Goal: Complete Application Form: Complete application form

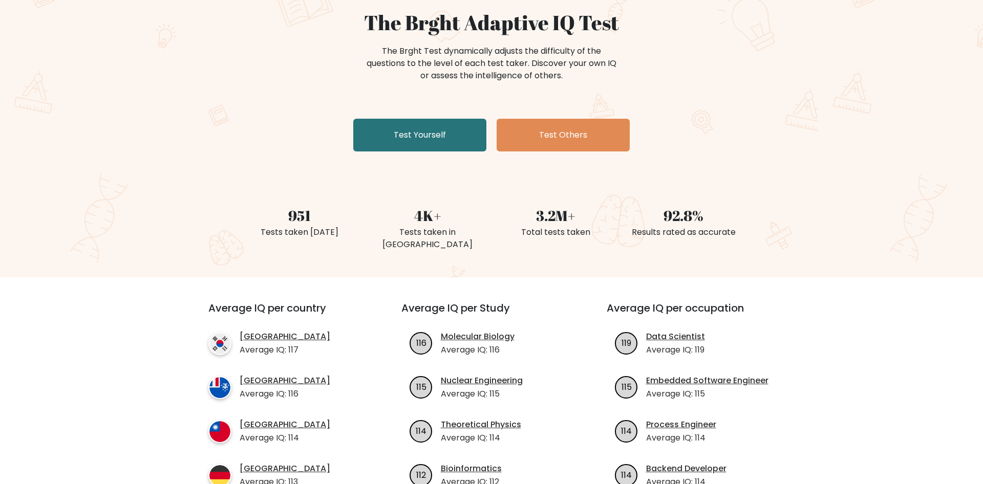
scroll to position [104, 0]
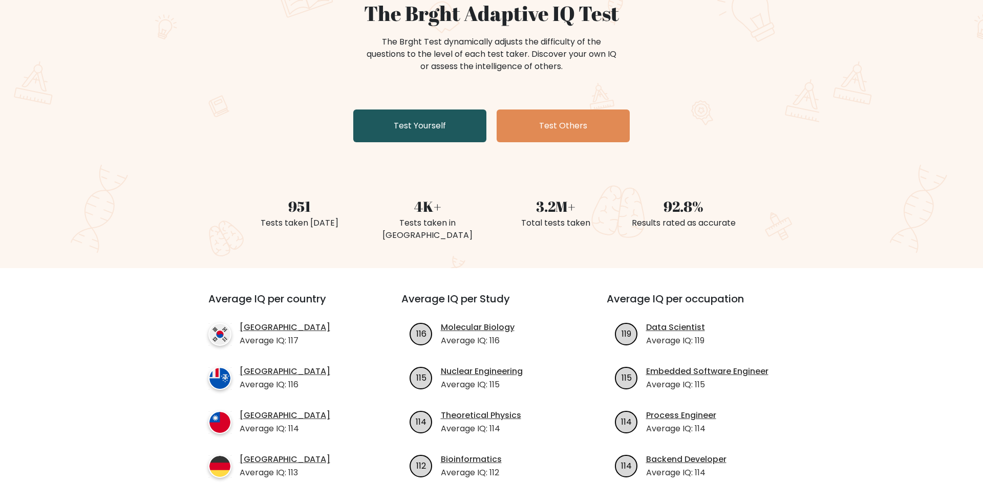
click at [447, 123] on link "Test Yourself" at bounding box center [419, 126] width 133 height 33
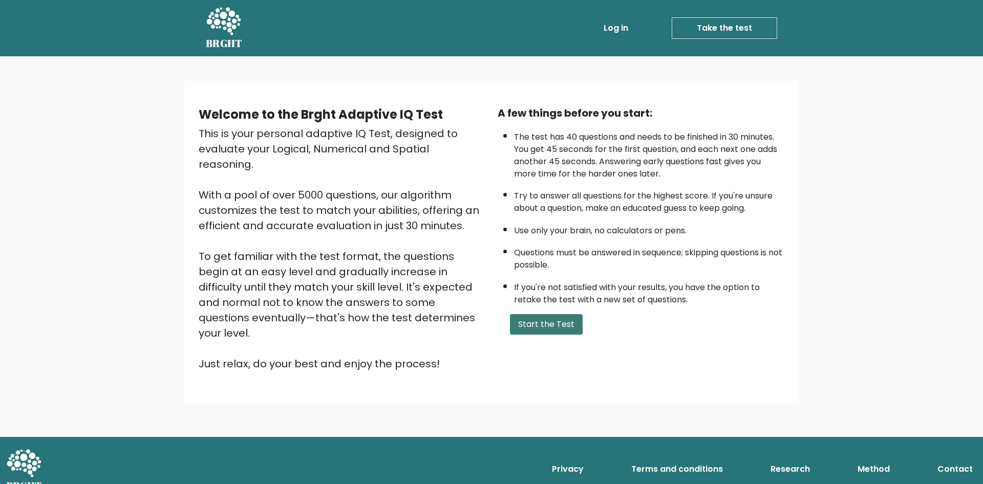
click at [533, 334] on button "Start the Test" at bounding box center [546, 324] width 73 height 20
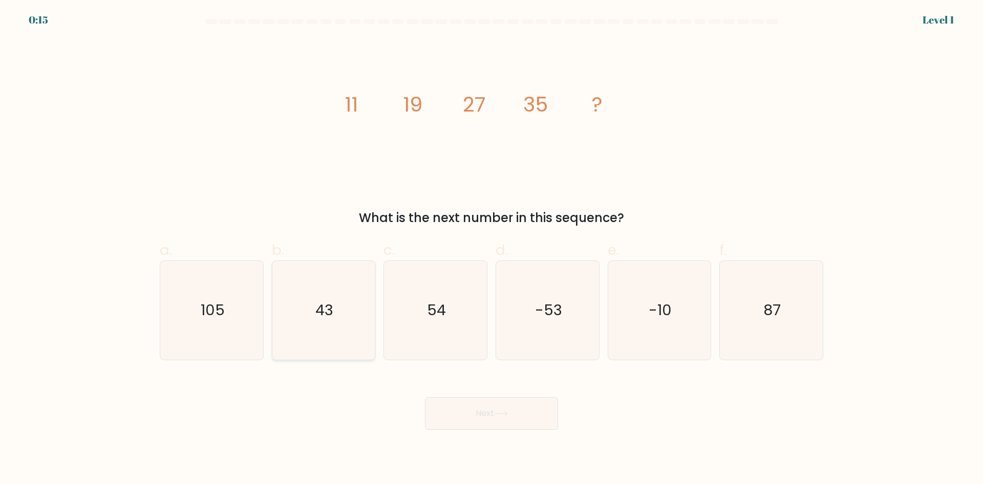
click at [289, 319] on icon "43" at bounding box center [323, 310] width 99 height 99
click at [492, 249] on input "b. 43" at bounding box center [492, 245] width 1 height 7
radio input "true"
click at [549, 420] on button "Next" at bounding box center [491, 413] width 133 height 33
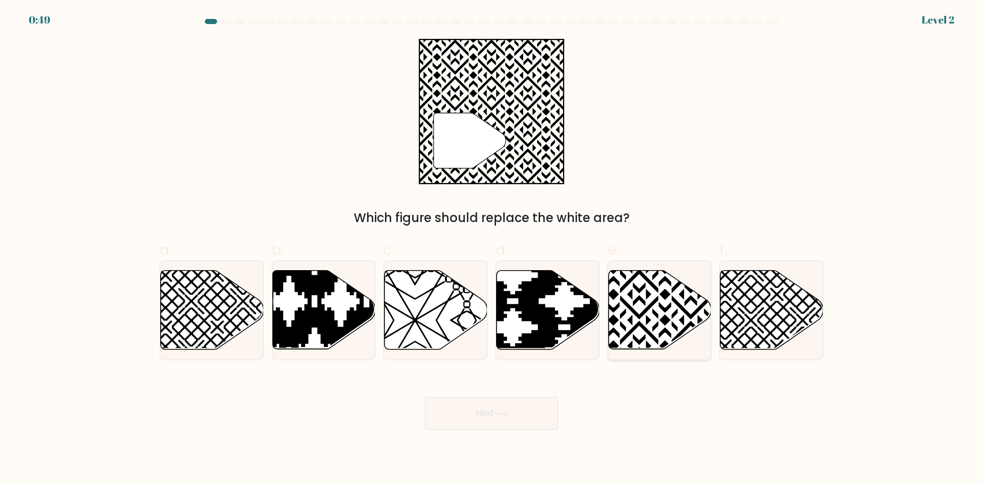
click at [646, 307] on icon at bounding box center [659, 310] width 103 height 79
click at [492, 249] on input "e." at bounding box center [492, 245] width 1 height 7
radio input "true"
click at [493, 413] on button "Next" at bounding box center [491, 413] width 133 height 33
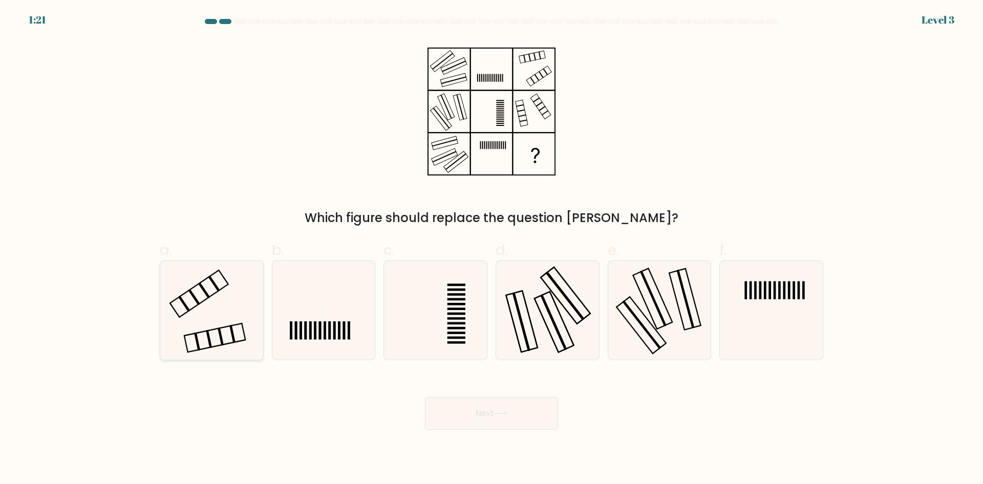
click at [176, 335] on icon at bounding box center [211, 310] width 99 height 99
click at [492, 249] on input "a." at bounding box center [492, 245] width 1 height 7
radio input "true"
click at [526, 409] on button "Next" at bounding box center [491, 413] width 133 height 33
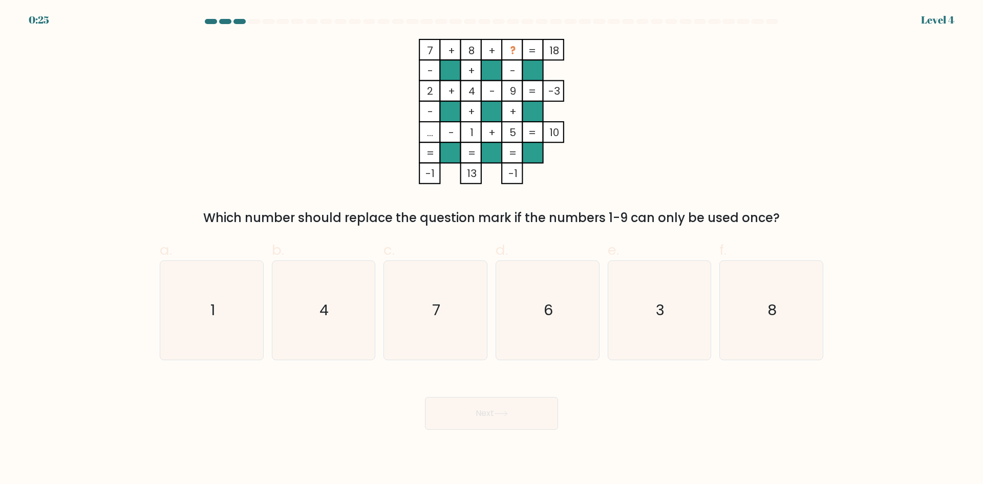
drag, startPoint x: 667, startPoint y: 328, endPoint x: 381, endPoint y: 398, distance: 294.7
click at [667, 328] on icon "3" at bounding box center [659, 310] width 99 height 99
click at [492, 249] on input "e. 3" at bounding box center [492, 245] width 1 height 7
radio input "true"
click at [544, 422] on button "Next" at bounding box center [491, 413] width 133 height 33
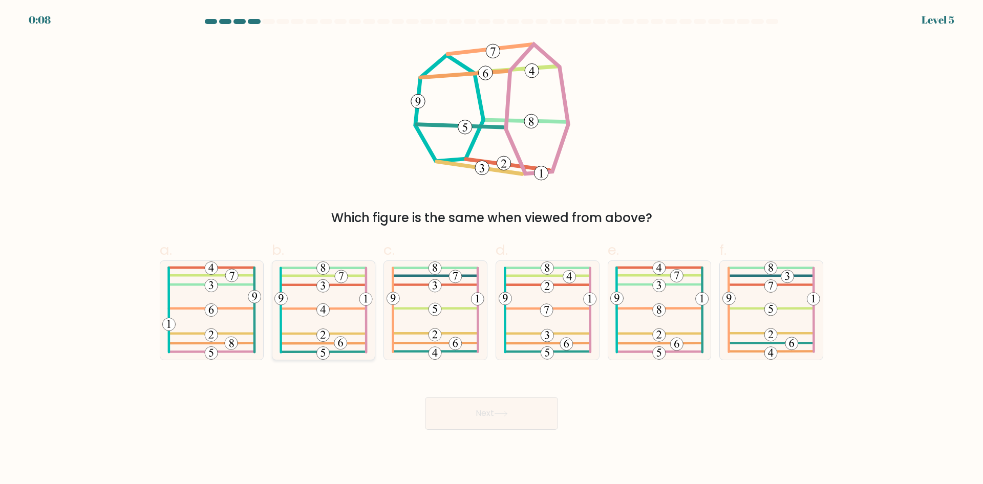
click at [333, 318] on icon at bounding box center [323, 310] width 98 height 99
click at [492, 249] on input "b." at bounding box center [492, 245] width 1 height 7
radio input "true"
click at [486, 405] on button "Next" at bounding box center [491, 413] width 133 height 33
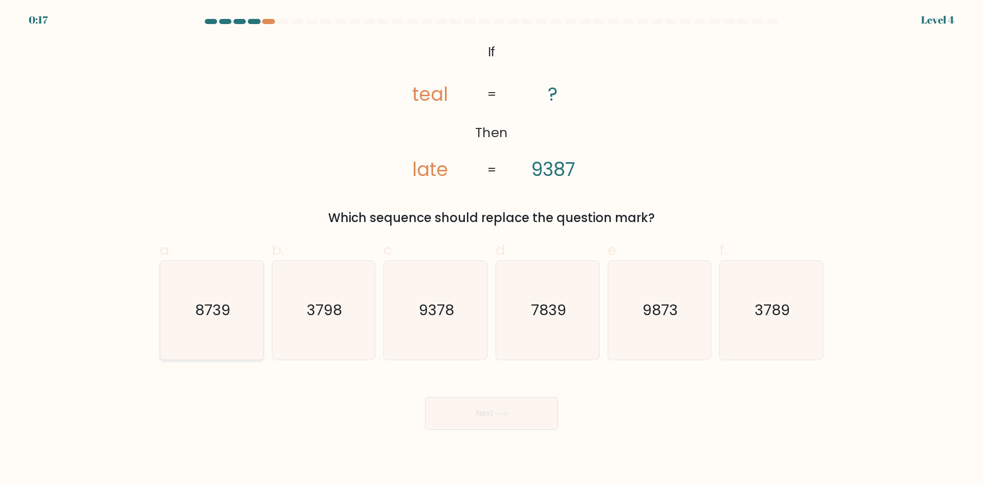
click at [195, 291] on icon "8739" at bounding box center [211, 310] width 99 height 99
click at [492, 249] on input "a. 8739" at bounding box center [492, 245] width 1 height 7
radio input "true"
click at [520, 420] on button "Next" at bounding box center [491, 413] width 133 height 33
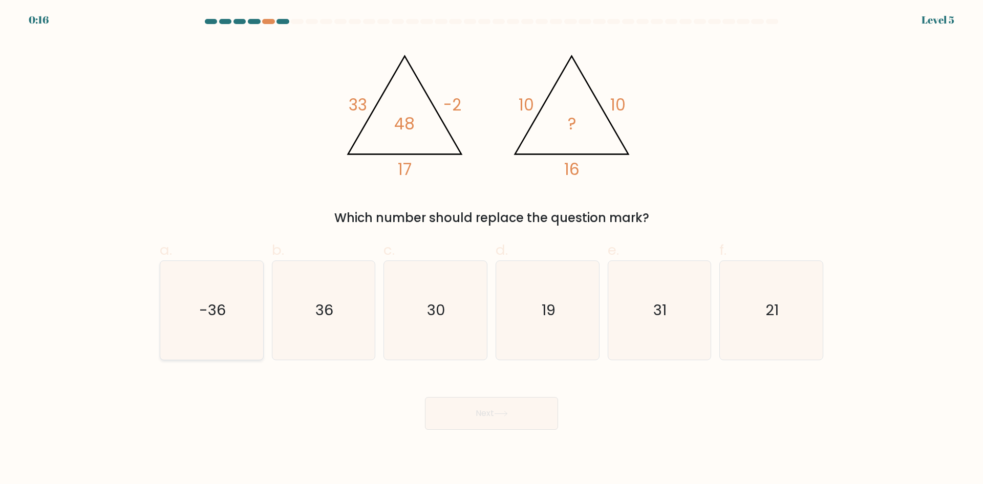
click at [218, 318] on icon "-36" at bounding box center [211, 310] width 99 height 99
click at [492, 249] on input "a. -36" at bounding box center [492, 245] width 1 height 7
radio input "true"
click at [540, 431] on body "0:16 Level 5" at bounding box center [491, 242] width 983 height 484
click at [519, 414] on button "Next" at bounding box center [491, 413] width 133 height 33
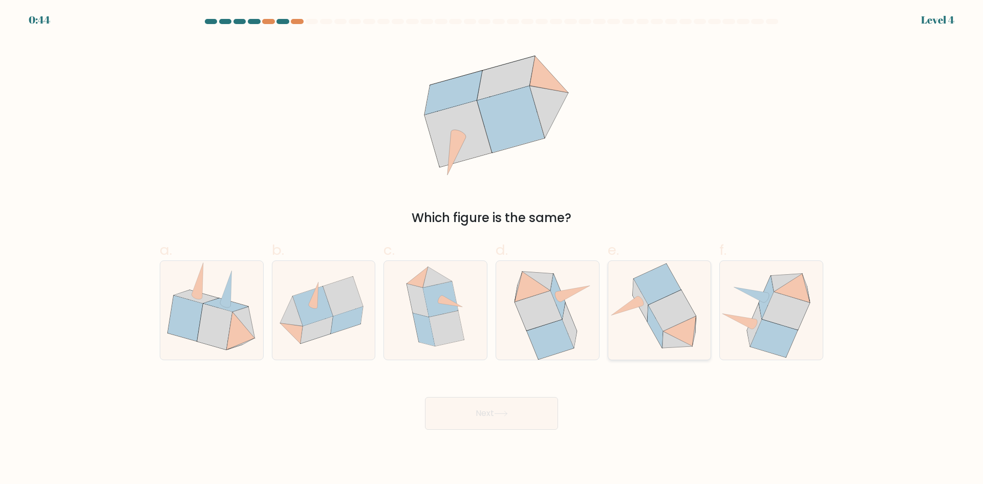
click at [650, 332] on icon at bounding box center [659, 311] width 103 height 98
click at [492, 249] on input "e." at bounding box center [492, 245] width 1 height 7
radio input "true"
click at [540, 421] on button "Next" at bounding box center [491, 413] width 133 height 33
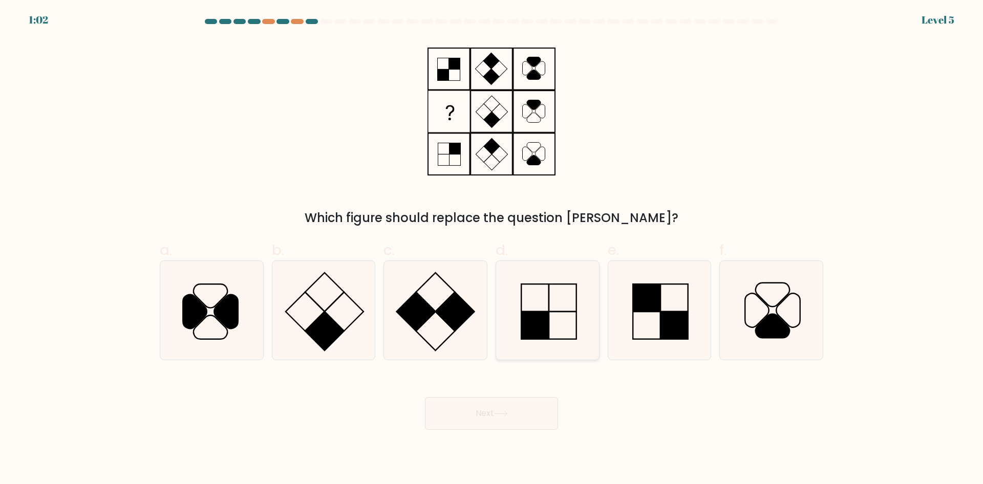
click at [554, 312] on rect at bounding box center [563, 298] width 28 height 28
click at [492, 249] on input "d." at bounding box center [492, 245] width 1 height 7
radio input "true"
click at [508, 417] on icon at bounding box center [501, 414] width 14 height 6
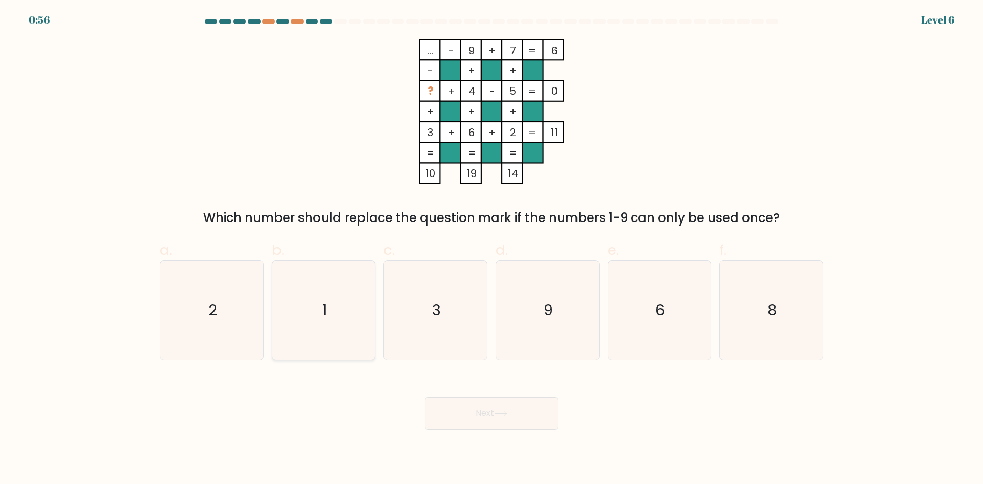
click at [313, 314] on icon "1" at bounding box center [323, 310] width 99 height 99
click at [492, 249] on input "b. 1" at bounding box center [492, 245] width 1 height 7
radio input "true"
click at [472, 406] on button "Next" at bounding box center [491, 413] width 133 height 33
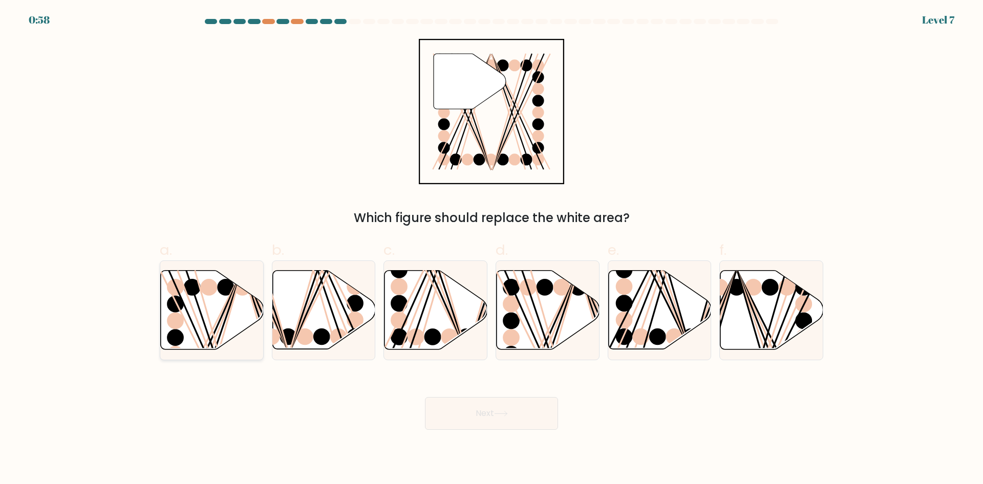
click at [217, 297] on icon at bounding box center [212, 310] width 103 height 79
click at [492, 249] on input "a." at bounding box center [492, 245] width 1 height 7
radio input "true"
click at [491, 409] on button "Next" at bounding box center [491, 413] width 133 height 33
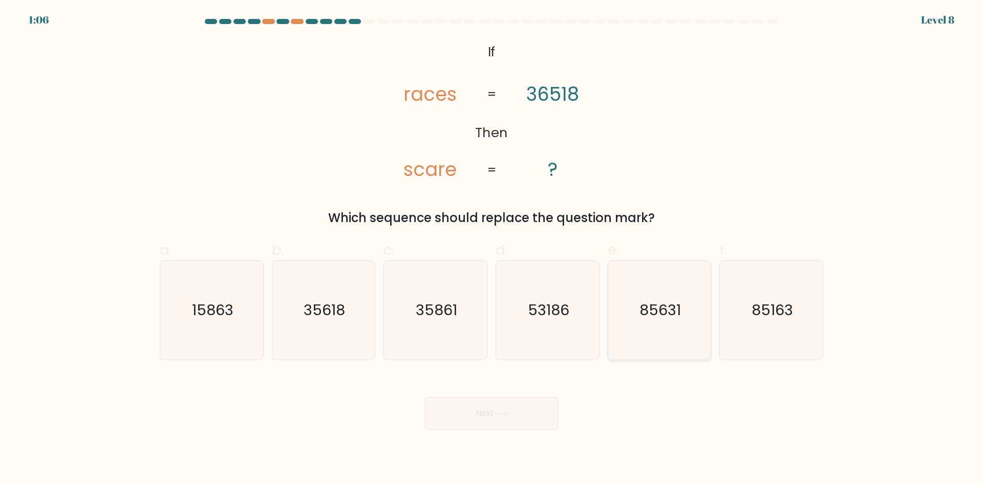
drag, startPoint x: 650, startPoint y: 302, endPoint x: 608, endPoint y: 303, distance: 42.0
click at [650, 302] on text "85631" at bounding box center [660, 310] width 41 height 20
click at [492, 249] on input "e. 85631" at bounding box center [492, 245] width 1 height 7
radio input "true"
click at [515, 415] on button "Next" at bounding box center [491, 413] width 133 height 33
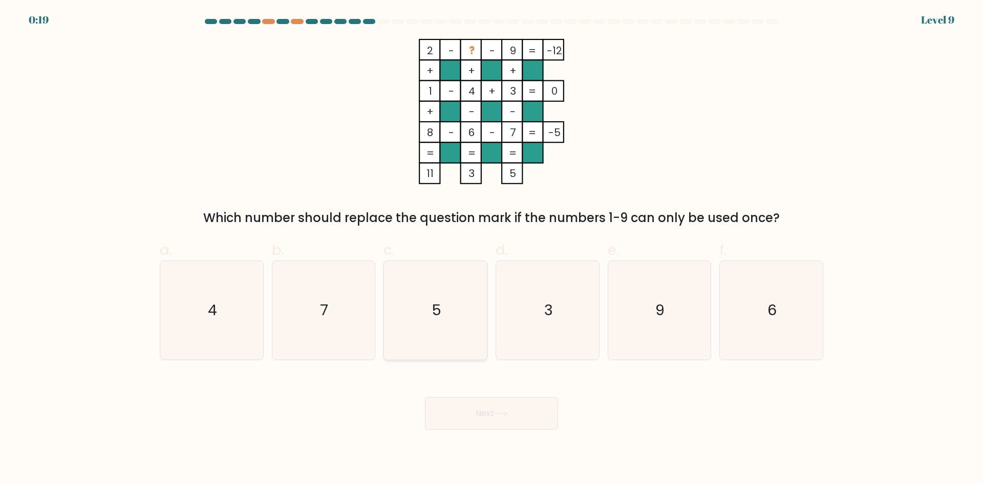
click at [419, 329] on icon "5" at bounding box center [435, 310] width 99 height 99
click at [492, 249] on input "c. 5" at bounding box center [492, 245] width 1 height 7
radio input "true"
click at [519, 427] on button "Next" at bounding box center [491, 413] width 133 height 33
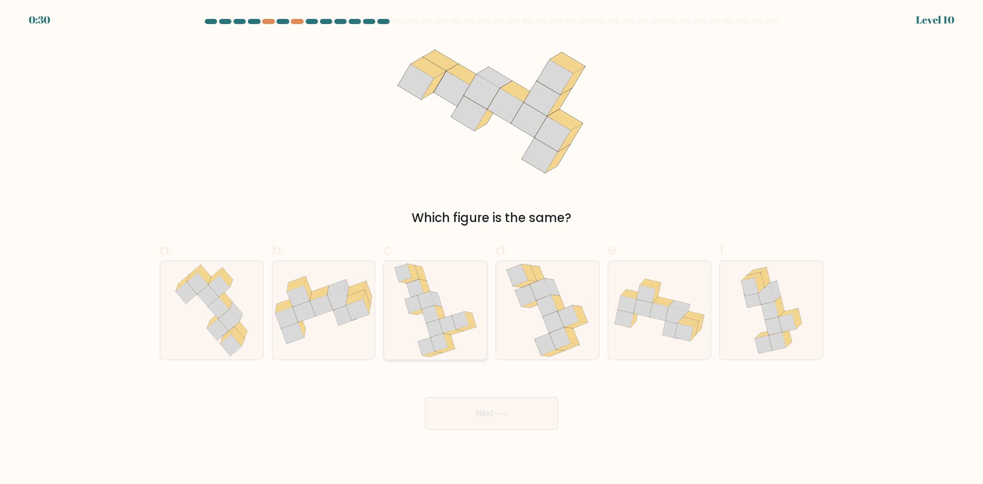
click at [460, 304] on icon at bounding box center [435, 310] width 83 height 99
click at [492, 249] on input "c." at bounding box center [492, 245] width 1 height 7
radio input "true"
click at [502, 401] on button "Next" at bounding box center [491, 413] width 133 height 33
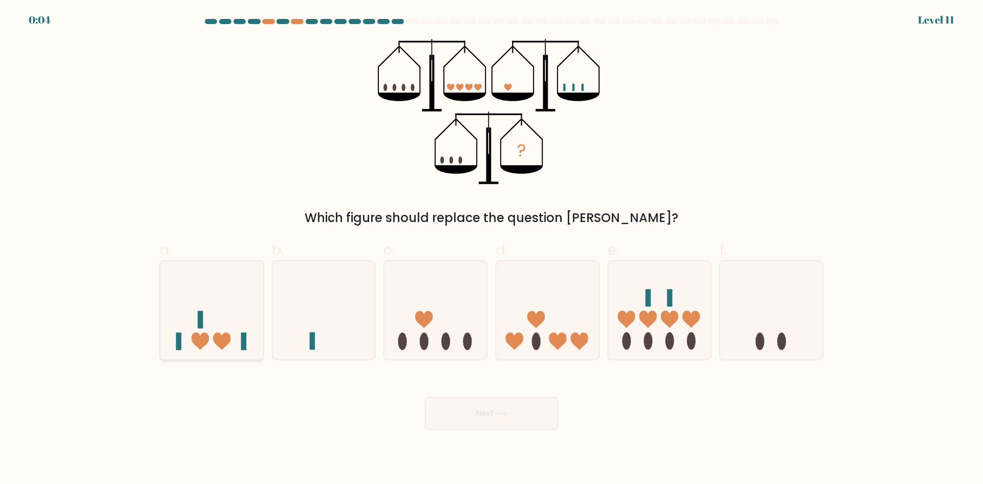
click at [208, 320] on icon at bounding box center [211, 310] width 103 height 85
click at [492, 249] on input "a." at bounding box center [492, 245] width 1 height 7
radio input "true"
click at [508, 413] on icon at bounding box center [501, 414] width 14 height 6
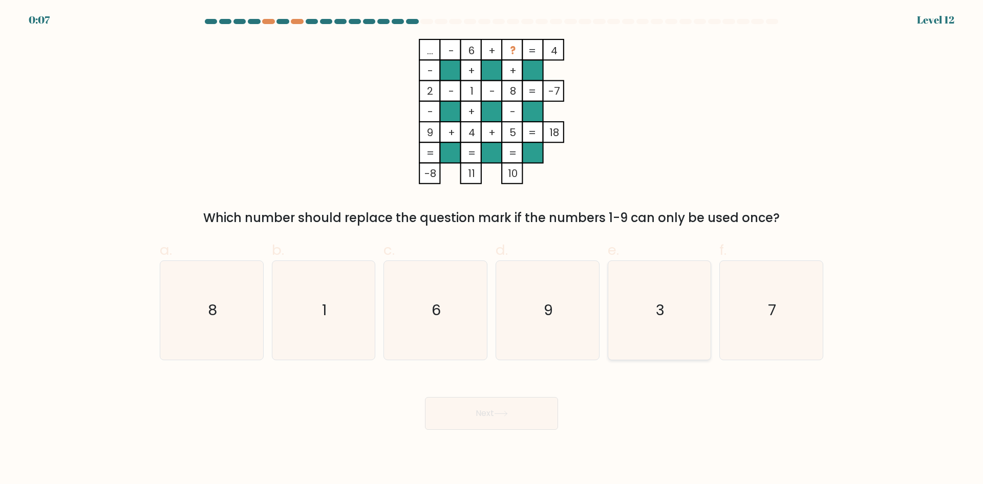
click at [658, 309] on text "3" at bounding box center [660, 310] width 9 height 20
click at [492, 249] on input "e. 3" at bounding box center [492, 245] width 1 height 7
radio input "true"
click at [532, 423] on button "Next" at bounding box center [491, 413] width 133 height 33
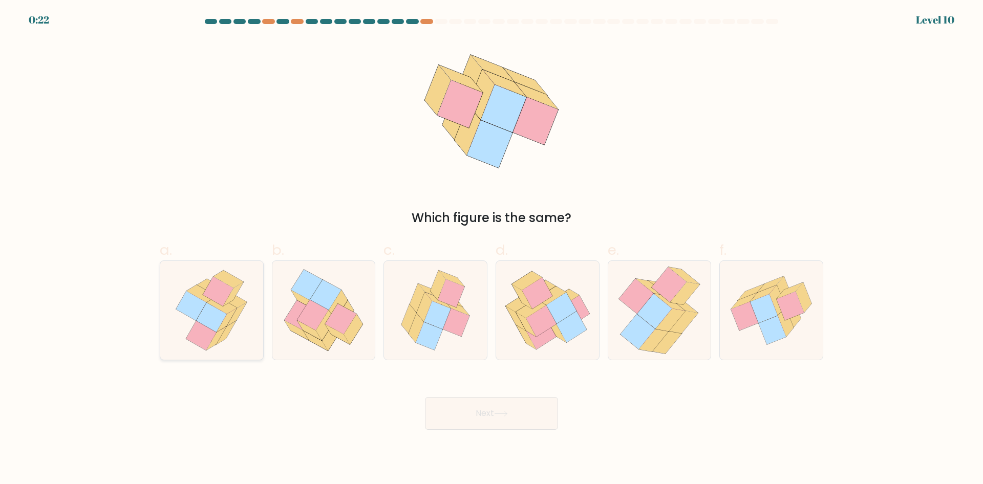
click at [220, 317] on icon at bounding box center [212, 318] width 30 height 30
click at [492, 249] on input "a." at bounding box center [492, 245] width 1 height 7
radio input "true"
click at [549, 415] on button "Next" at bounding box center [491, 413] width 133 height 33
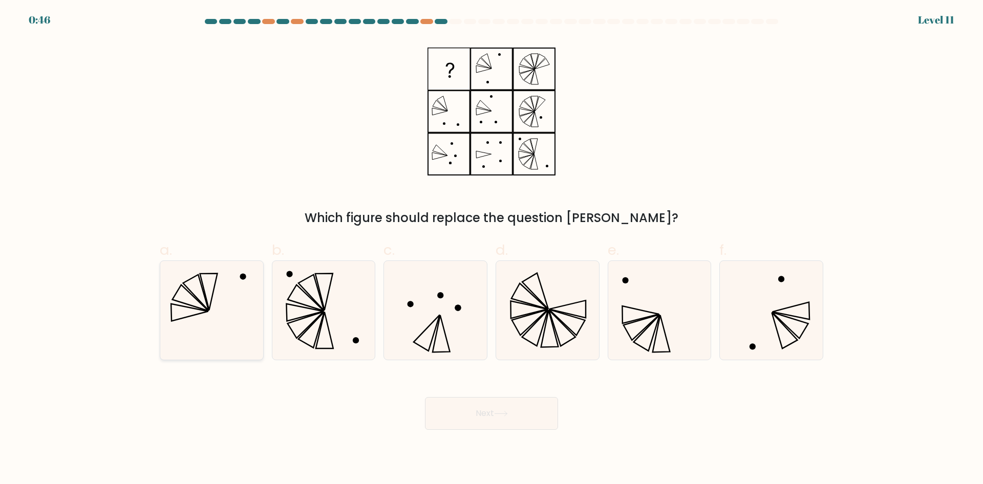
click at [205, 298] on icon at bounding box center [208, 292] width 17 height 37
click at [492, 249] on input "a." at bounding box center [492, 245] width 1 height 7
radio input "true"
click at [508, 402] on button "Next" at bounding box center [491, 413] width 133 height 33
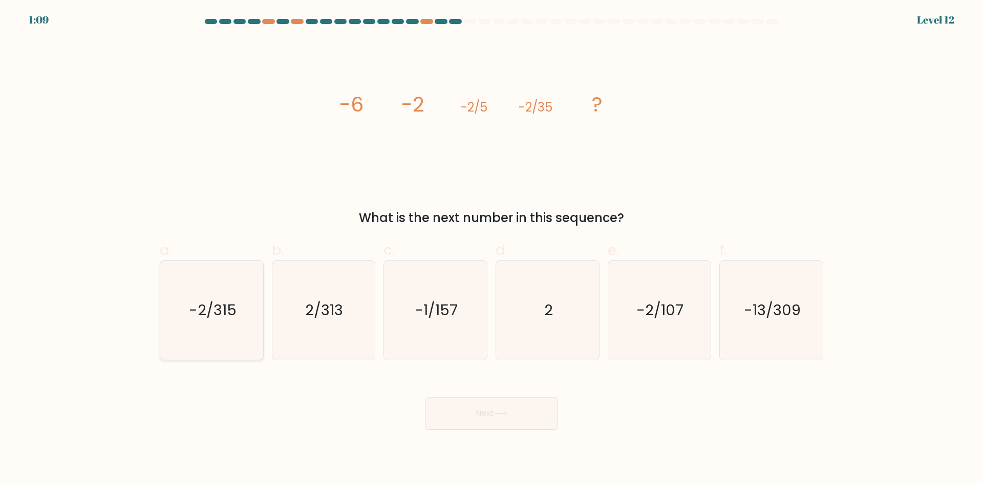
click at [225, 328] on icon "-2/315" at bounding box center [211, 310] width 99 height 99
click at [492, 249] on input "a. -2/315" at bounding box center [492, 245] width 1 height 7
radio input "true"
click at [454, 388] on div "Next" at bounding box center [492, 401] width 676 height 57
click at [466, 414] on button "Next" at bounding box center [491, 413] width 133 height 33
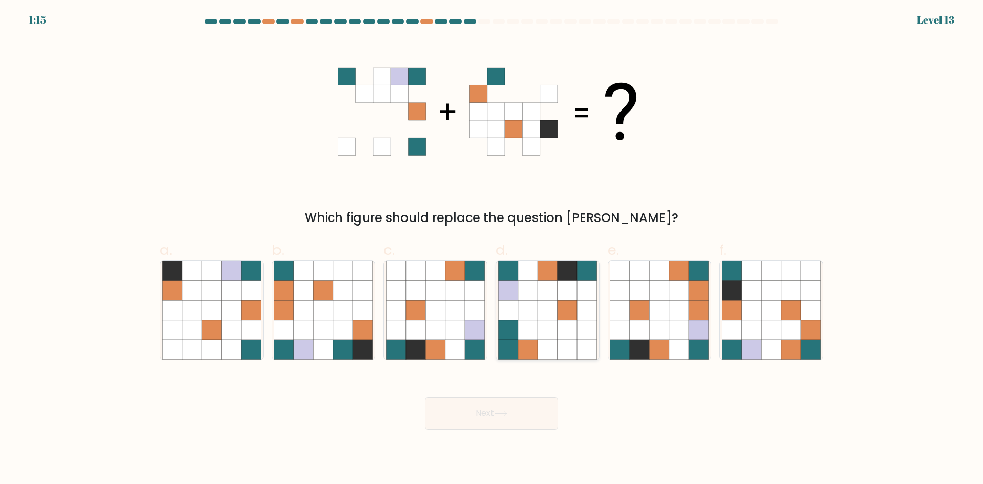
click at [542, 328] on icon at bounding box center [547, 330] width 19 height 19
click at [492, 249] on input "d." at bounding box center [492, 245] width 1 height 7
radio input "true"
click at [504, 433] on body "1:14 Level 13" at bounding box center [491, 242] width 983 height 484
drag, startPoint x: 495, startPoint y: 421, endPoint x: 420, endPoint y: 415, distance: 75.0
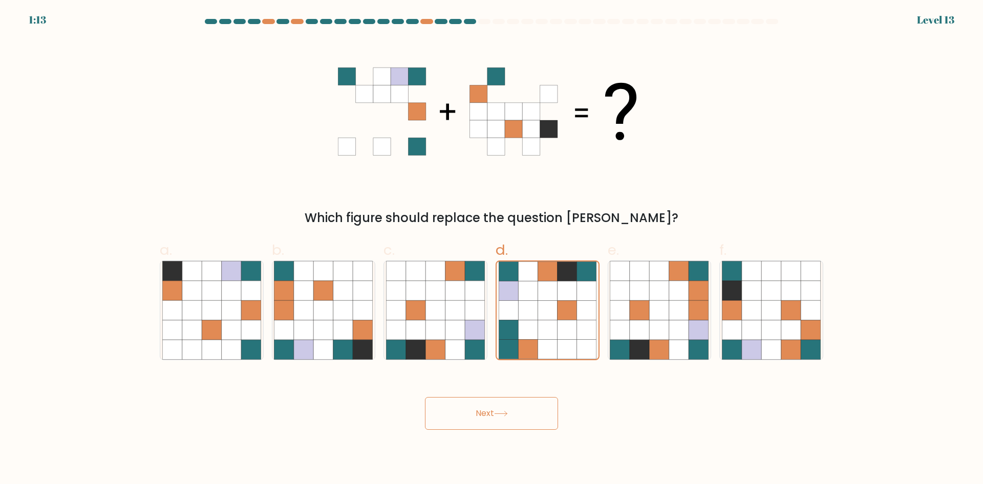
click at [494, 421] on button "Next" at bounding box center [491, 413] width 133 height 33
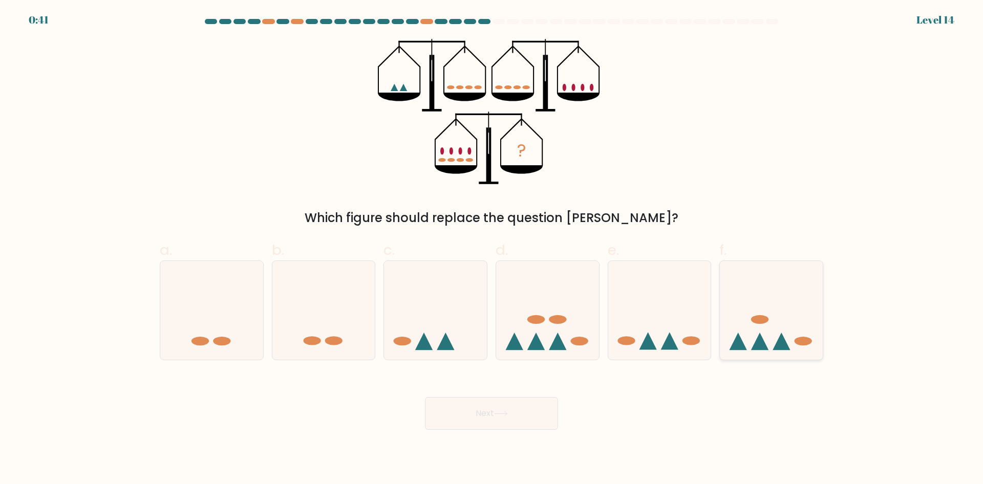
click at [763, 343] on icon at bounding box center [759, 341] width 17 height 17
click at [492, 249] on input "f." at bounding box center [492, 245] width 1 height 7
radio input "true"
drag, startPoint x: 568, startPoint y: 414, endPoint x: 550, endPoint y: 414, distance: 17.9
click at [563, 414] on div "Next" at bounding box center [492, 401] width 676 height 57
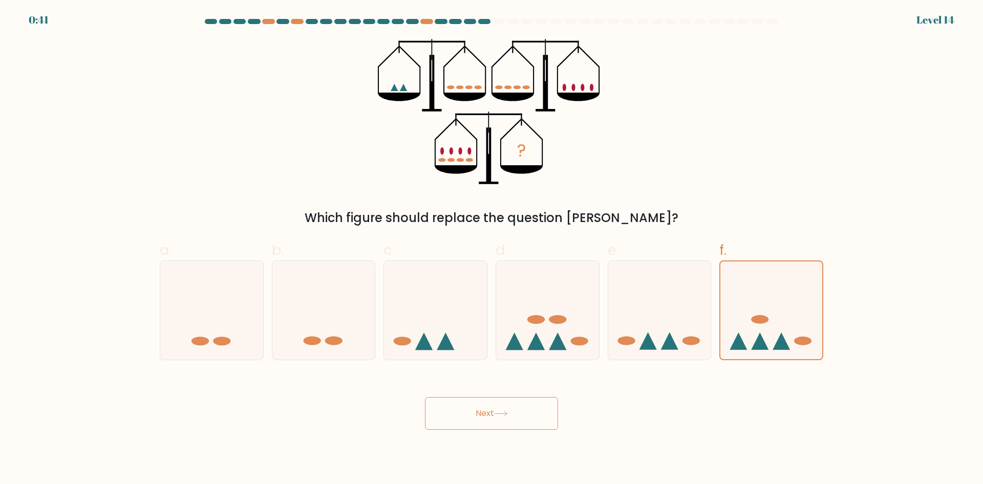
click at [526, 413] on button "Next" at bounding box center [491, 413] width 133 height 33
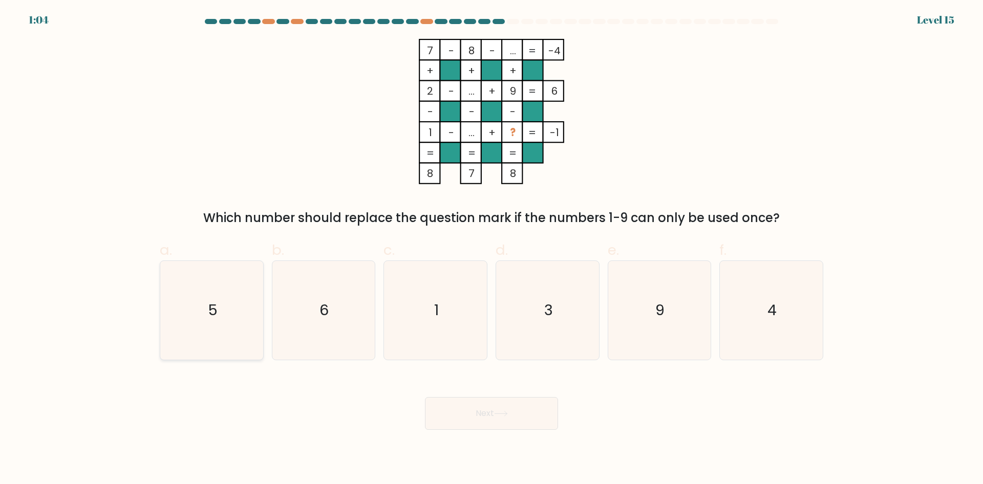
click at [214, 326] on icon "5" at bounding box center [211, 310] width 99 height 99
click at [492, 249] on input "a. 5" at bounding box center [492, 245] width 1 height 7
radio input "true"
click at [504, 410] on button "Next" at bounding box center [491, 413] width 133 height 33
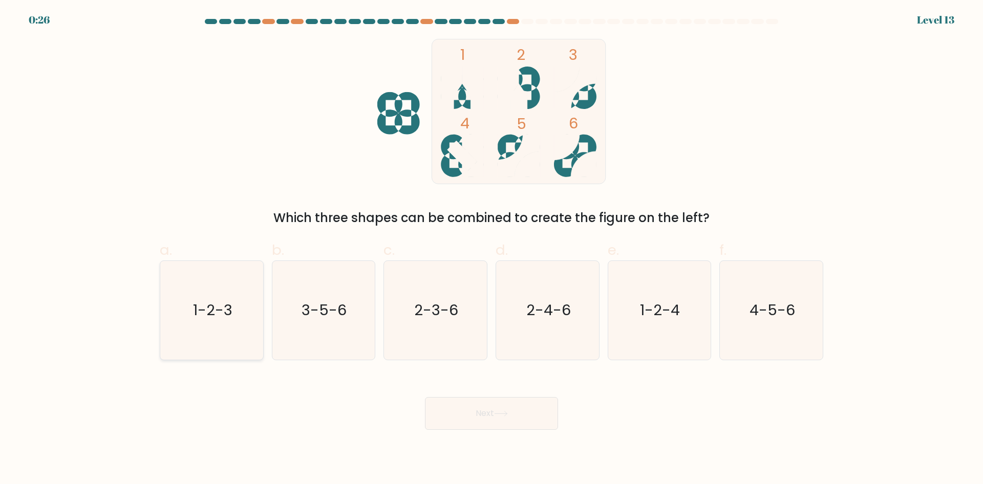
click at [221, 313] on text "1-2-3" at bounding box center [212, 310] width 39 height 20
click at [492, 249] on input "a. 1-2-3" at bounding box center [492, 245] width 1 height 7
radio input "true"
click at [536, 412] on button "Next" at bounding box center [491, 413] width 133 height 33
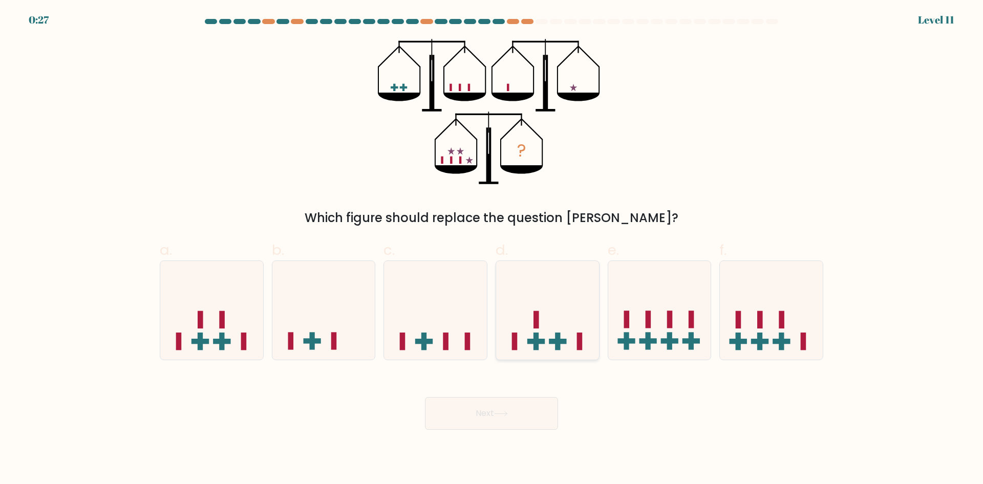
click at [564, 342] on rect at bounding box center [557, 341] width 17 height 5
click at [492, 249] on input "d." at bounding box center [492, 245] width 1 height 7
radio input "true"
drag, startPoint x: 529, startPoint y: 410, endPoint x: 480, endPoint y: 439, distance: 57.2
click at [528, 411] on button "Next" at bounding box center [491, 413] width 133 height 33
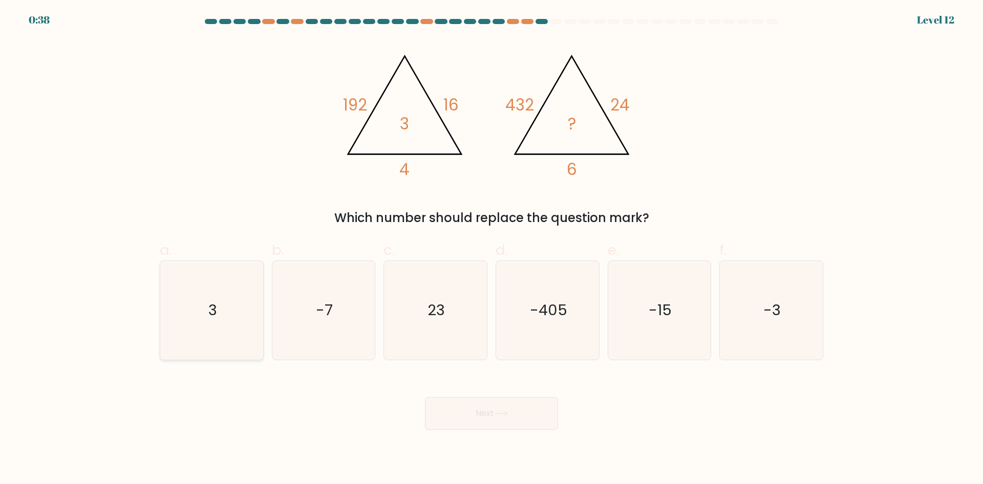
click at [227, 323] on icon "3" at bounding box center [211, 310] width 99 height 99
click at [492, 249] on input "a. 3" at bounding box center [492, 245] width 1 height 7
radio input "true"
click at [507, 418] on button "Next" at bounding box center [491, 413] width 133 height 33
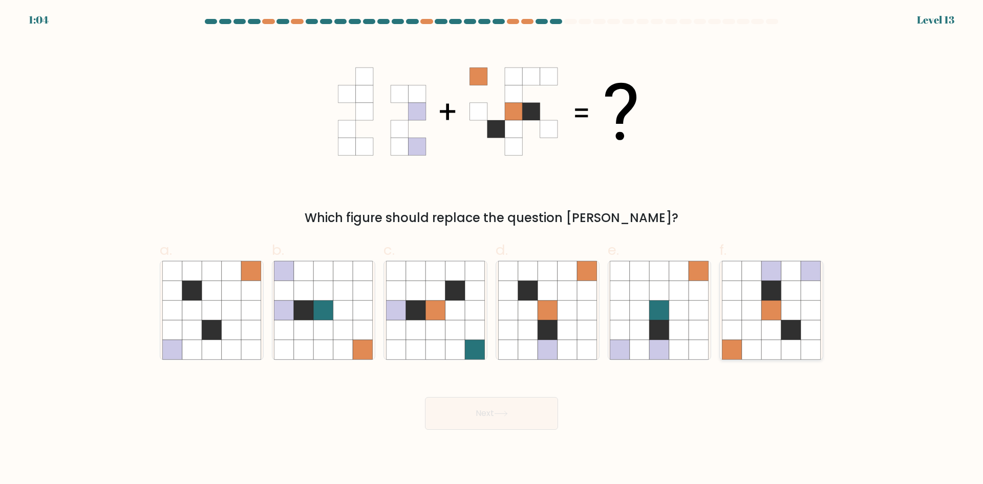
click at [776, 337] on icon at bounding box center [770, 330] width 19 height 19
click at [492, 249] on input "f." at bounding box center [492, 245] width 1 height 7
radio input "true"
click at [498, 409] on button "Next" at bounding box center [491, 413] width 133 height 33
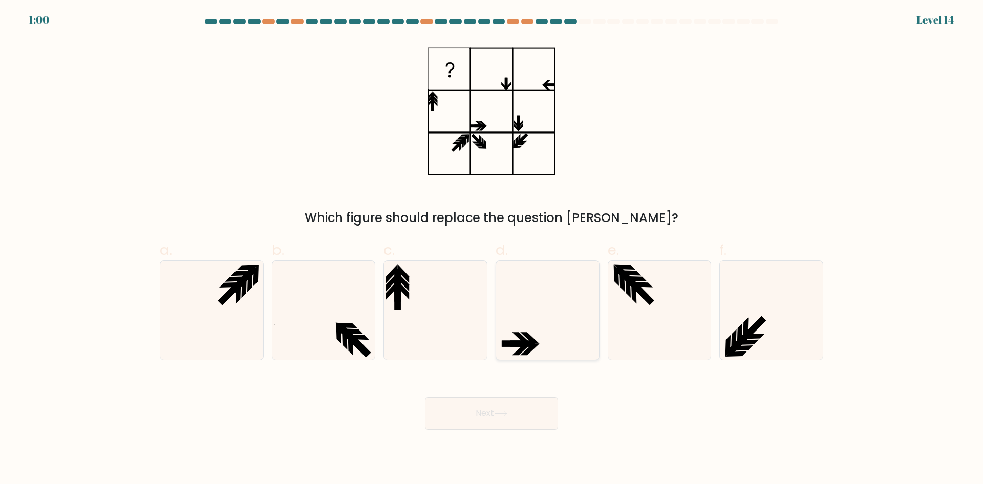
click at [536, 347] on icon at bounding box center [547, 310] width 99 height 99
click at [492, 249] on input "d." at bounding box center [492, 245] width 1 height 7
radio input "true"
click at [503, 420] on button "Next" at bounding box center [491, 413] width 133 height 33
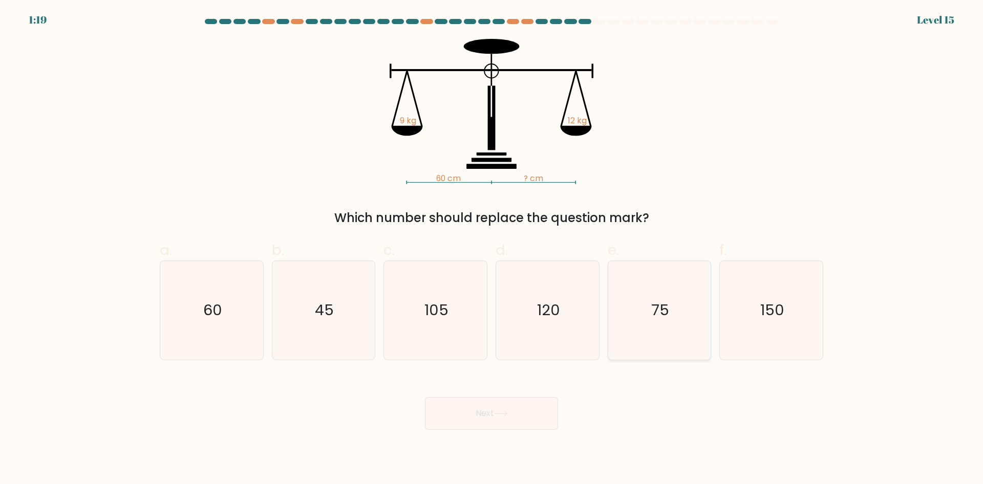
click at [684, 333] on icon "75" at bounding box center [659, 310] width 99 height 99
click at [492, 249] on input "e. 75" at bounding box center [492, 245] width 1 height 7
radio input "true"
click at [518, 412] on button "Next" at bounding box center [491, 413] width 133 height 33
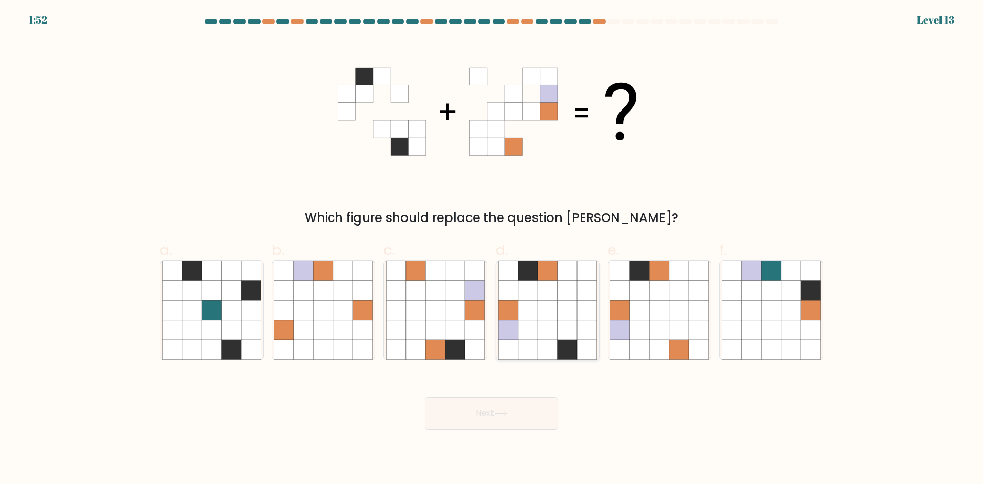
click at [549, 347] on icon at bounding box center [547, 349] width 19 height 19
click at [492, 249] on input "d." at bounding box center [492, 245] width 1 height 7
radio input "true"
click at [532, 402] on button "Next" at bounding box center [491, 413] width 133 height 33
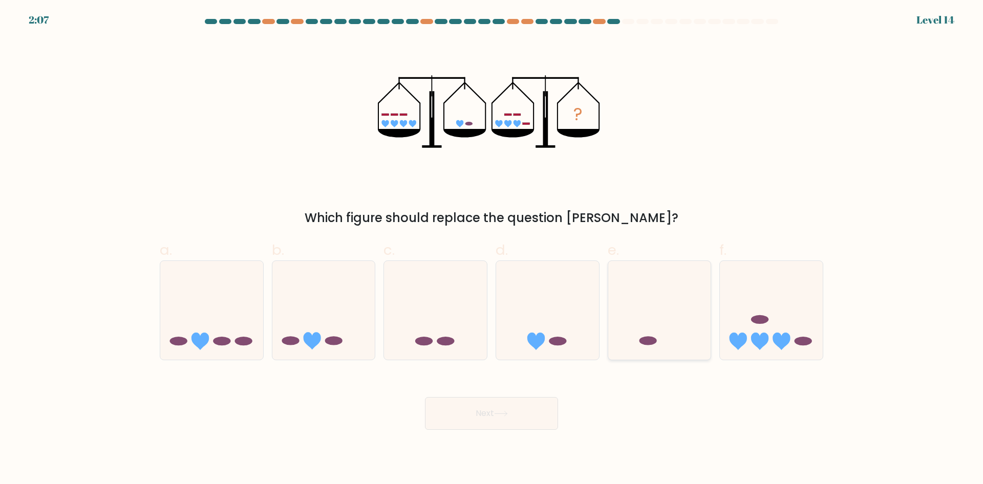
click at [655, 345] on icon at bounding box center [659, 310] width 103 height 85
click at [492, 249] on input "e." at bounding box center [492, 245] width 1 height 7
radio input "true"
drag, startPoint x: 526, startPoint y: 410, endPoint x: 470, endPoint y: 468, distance: 80.4
click at [525, 411] on button "Next" at bounding box center [491, 413] width 133 height 33
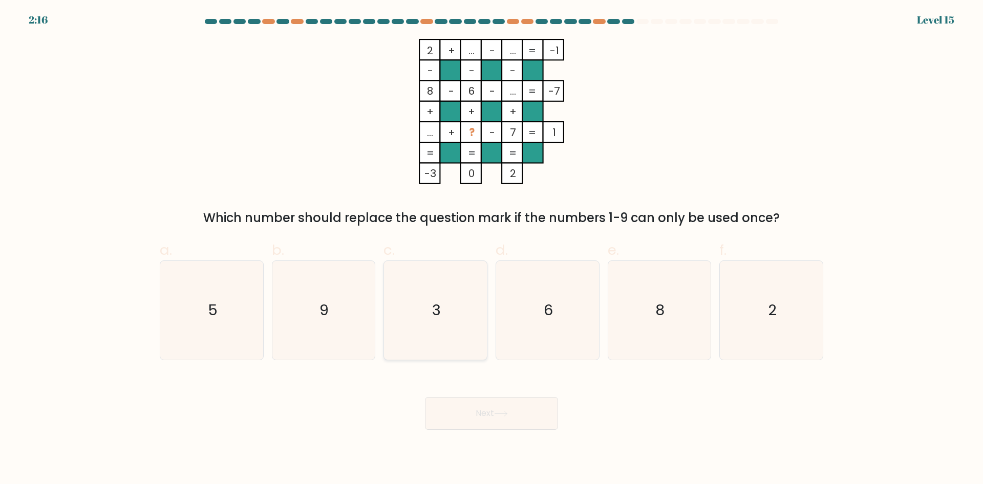
click at [444, 316] on icon "3" at bounding box center [435, 310] width 99 height 99
click at [492, 249] on input "c. 3" at bounding box center [492, 245] width 1 height 7
radio input "true"
click at [516, 408] on button "Next" at bounding box center [491, 413] width 133 height 33
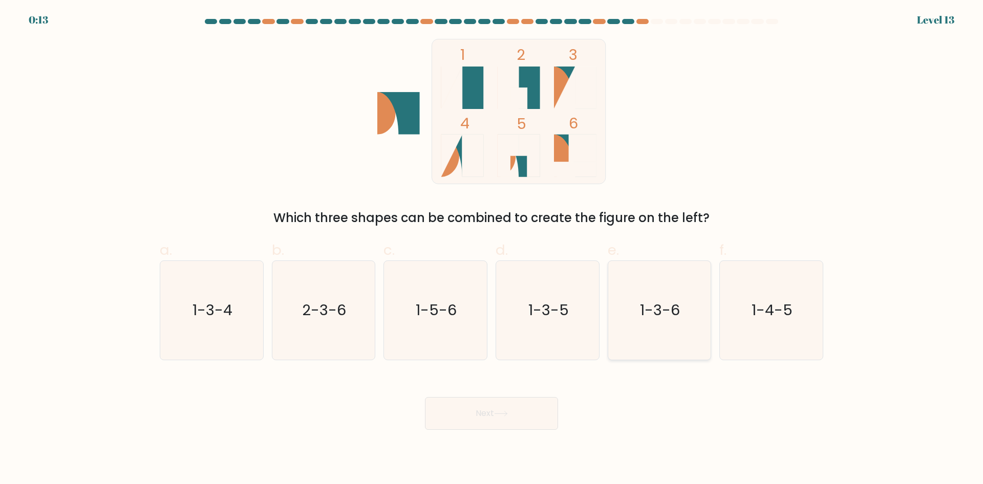
click at [647, 301] on text "1-3-6" at bounding box center [661, 310] width 40 height 20
click at [492, 249] on input "e. 1-3-6" at bounding box center [492, 245] width 1 height 7
radio input "true"
click at [488, 413] on button "Next" at bounding box center [491, 413] width 133 height 33
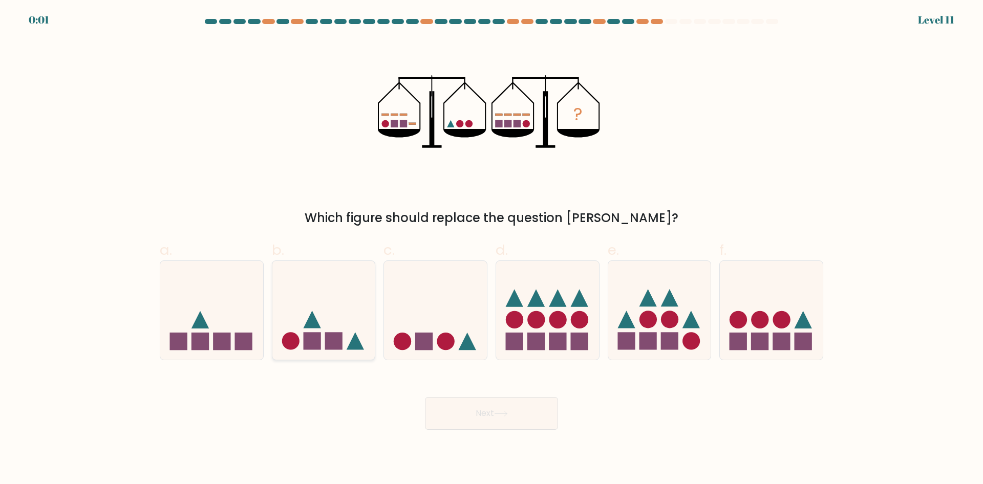
click at [346, 342] on icon at bounding box center [323, 310] width 103 height 85
click at [492, 249] on input "b." at bounding box center [492, 245] width 1 height 7
radio input "true"
click at [509, 389] on div "Next" at bounding box center [492, 401] width 676 height 57
click at [514, 413] on button "Next" at bounding box center [491, 413] width 133 height 33
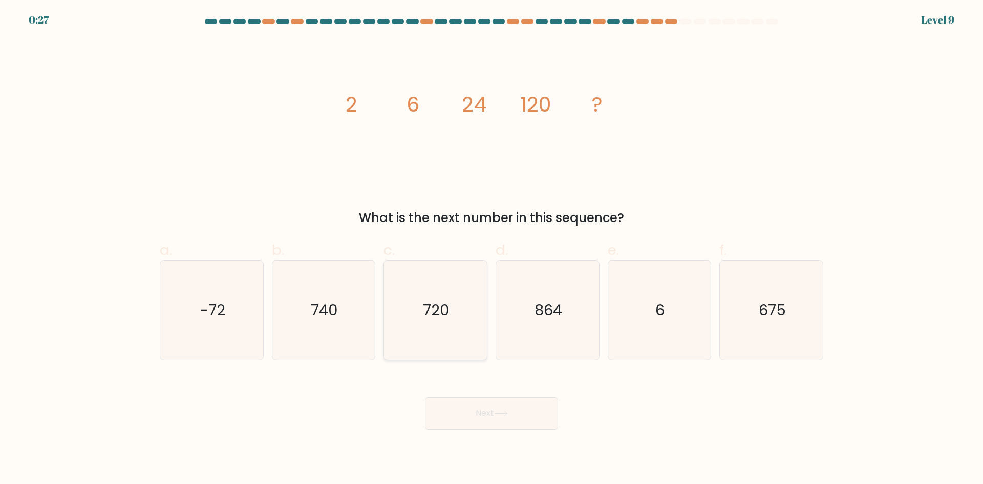
click at [432, 303] on text "720" at bounding box center [436, 310] width 27 height 20
click at [492, 249] on input "c. 720" at bounding box center [492, 245] width 1 height 7
radio input "true"
click at [481, 412] on button "Next" at bounding box center [491, 413] width 133 height 33
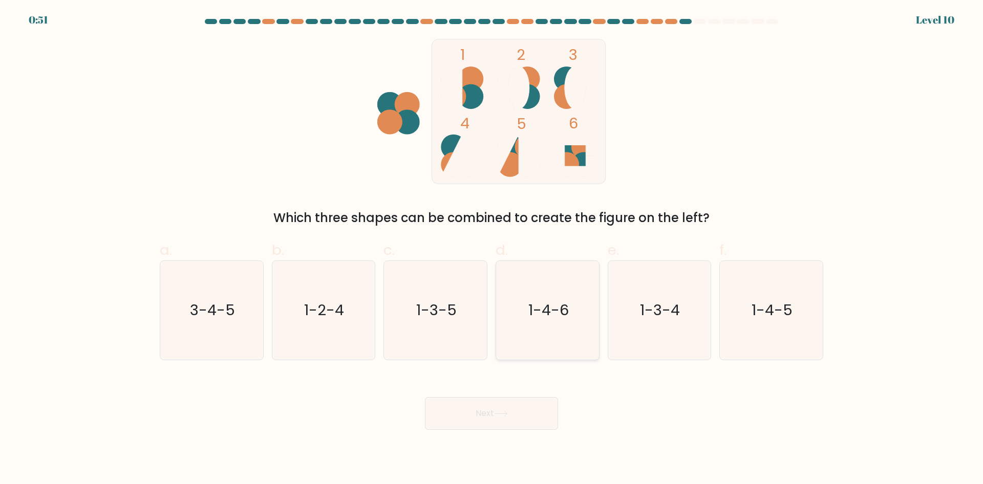
click at [558, 323] on icon "1-4-6" at bounding box center [547, 310] width 99 height 99
click at [492, 249] on input "d. 1-4-6" at bounding box center [492, 245] width 1 height 7
radio input "true"
click at [487, 425] on button "Next" at bounding box center [491, 413] width 133 height 33
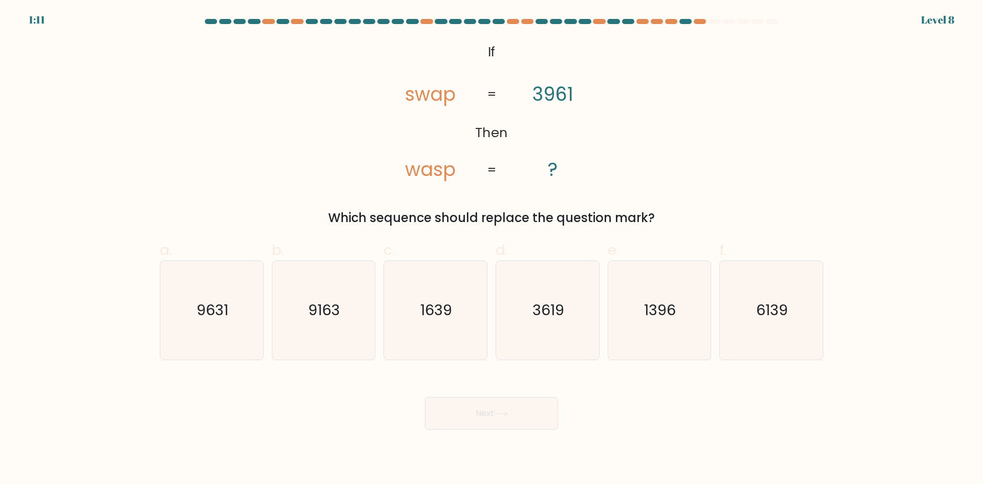
drag, startPoint x: 226, startPoint y: 300, endPoint x: 420, endPoint y: 435, distance: 236.2
click at [226, 301] on text "9631" at bounding box center [213, 310] width 32 height 20
click at [492, 249] on input "a. 9631" at bounding box center [492, 245] width 1 height 7
radio input "true"
drag, startPoint x: 493, startPoint y: 423, endPoint x: 484, endPoint y: 422, distance: 8.7
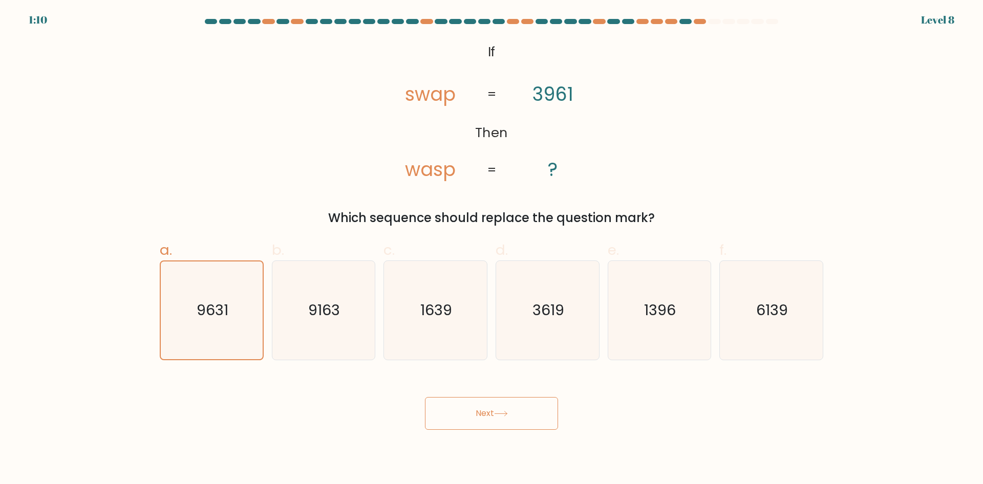
click at [493, 422] on button "Next" at bounding box center [491, 413] width 133 height 33
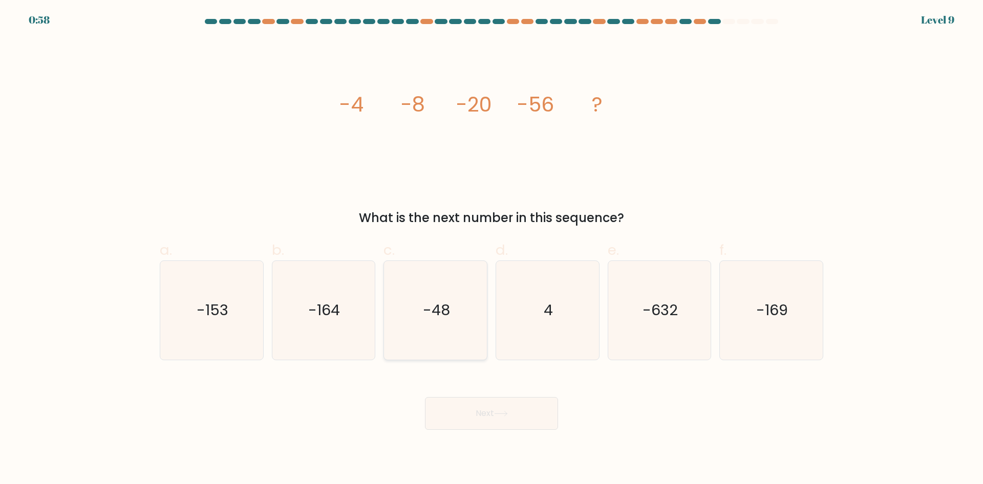
click at [468, 324] on icon "-48" at bounding box center [435, 310] width 99 height 99
click at [492, 249] on input "c. -48" at bounding box center [492, 245] width 1 height 7
radio input "true"
click at [507, 413] on icon at bounding box center [501, 414] width 12 height 5
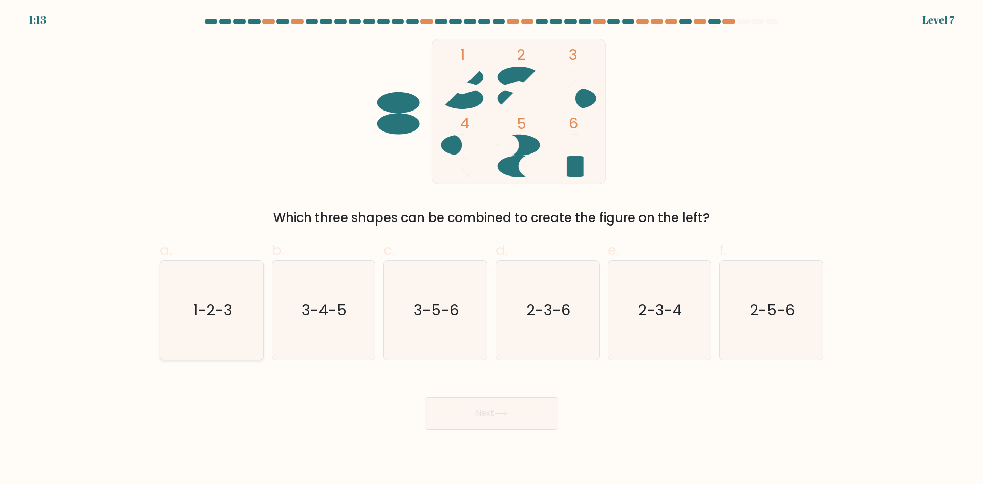
click at [220, 300] on text "1-2-3" at bounding box center [212, 310] width 39 height 20
click at [492, 249] on input "a. 1-2-3" at bounding box center [492, 245] width 1 height 7
radio input "true"
drag, startPoint x: 521, startPoint y: 409, endPoint x: 514, endPoint y: 411, distance: 7.9
click at [519, 411] on button "Next" at bounding box center [491, 413] width 133 height 33
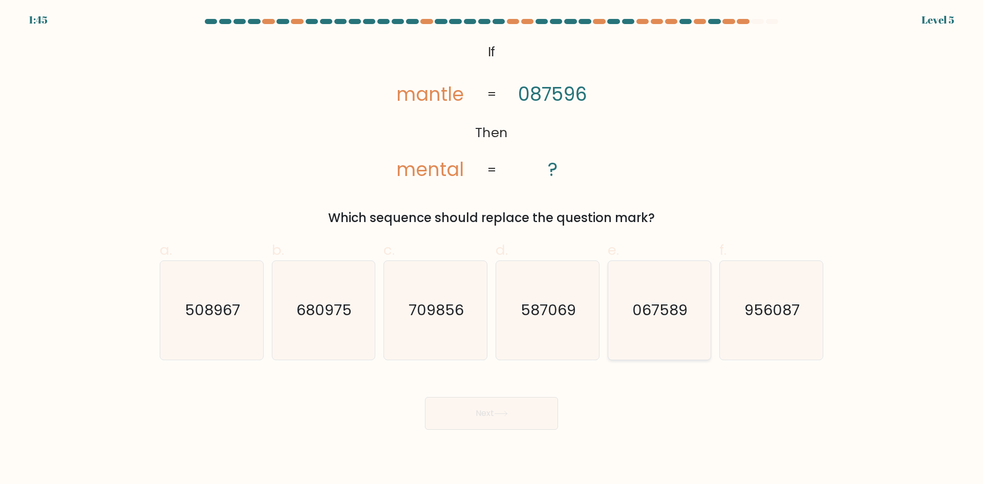
click at [646, 301] on text "067589" at bounding box center [660, 310] width 55 height 20
click at [492, 249] on input "e. 067589" at bounding box center [492, 245] width 1 height 7
radio input "true"
click at [541, 411] on button "Next" at bounding box center [491, 413] width 133 height 33
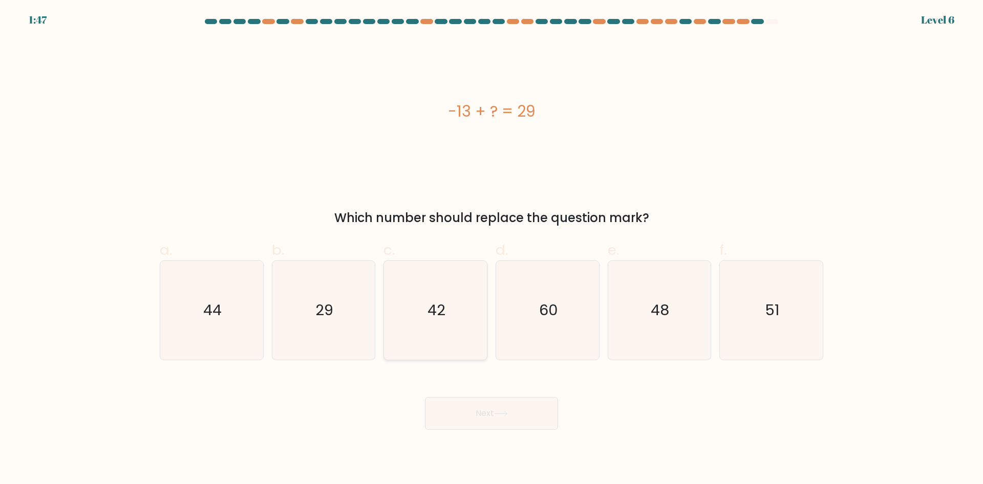
click at [447, 329] on icon "42" at bounding box center [435, 310] width 99 height 99
click at [492, 249] on input "c. 42" at bounding box center [492, 245] width 1 height 7
radio input "true"
click at [514, 420] on button "Next" at bounding box center [491, 413] width 133 height 33
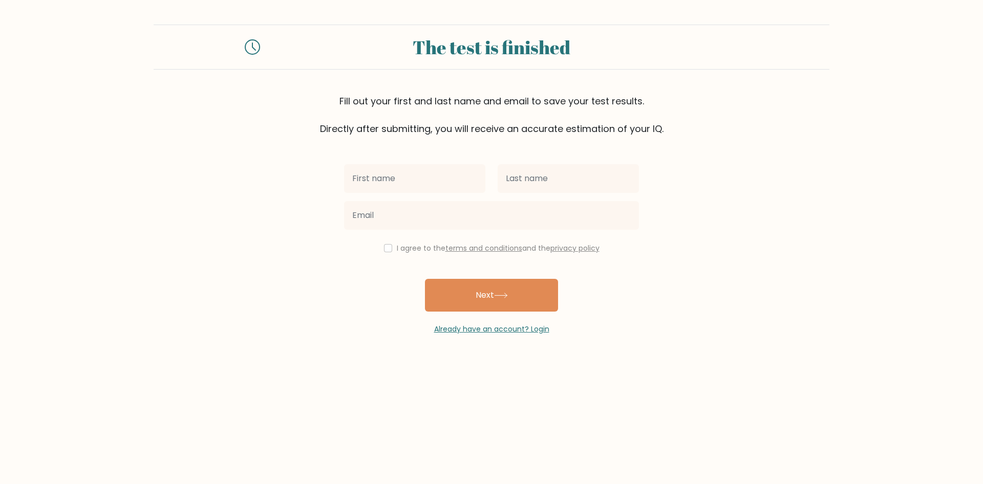
click at [377, 185] on input "text" at bounding box center [414, 178] width 141 height 29
type input "njnhu"
type input "lkjdjb"
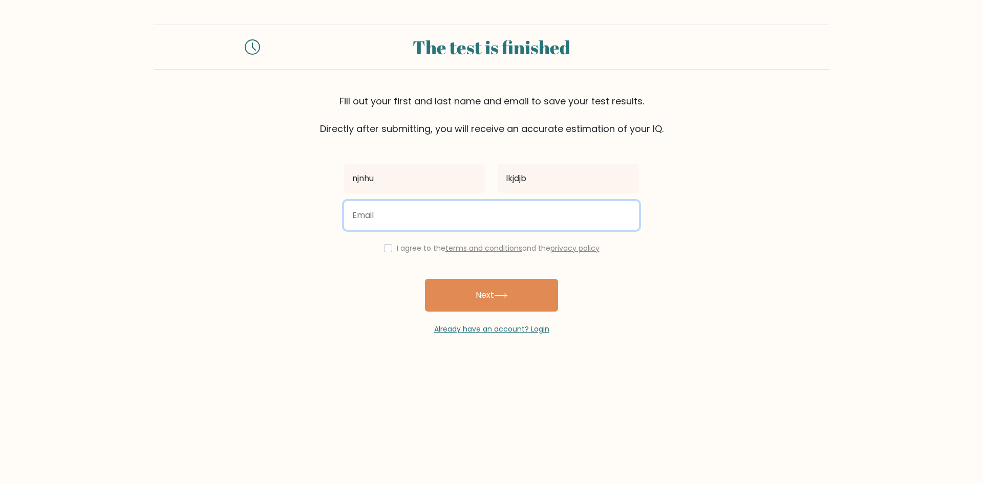
click at [424, 215] on input "email" at bounding box center [491, 215] width 295 height 29
click at [425, 215] on input "email" at bounding box center [491, 215] width 295 height 29
type input "[EMAIL_ADDRESS][DOMAIN_NAME]"
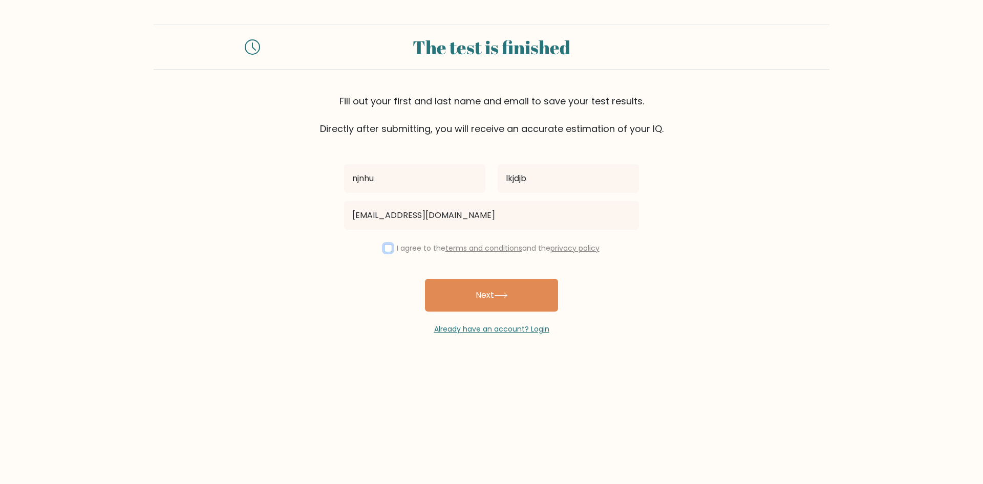
click at [386, 251] on input "checkbox" at bounding box center [388, 248] width 8 height 8
checkbox input "true"
click at [502, 296] on icon at bounding box center [501, 296] width 14 height 6
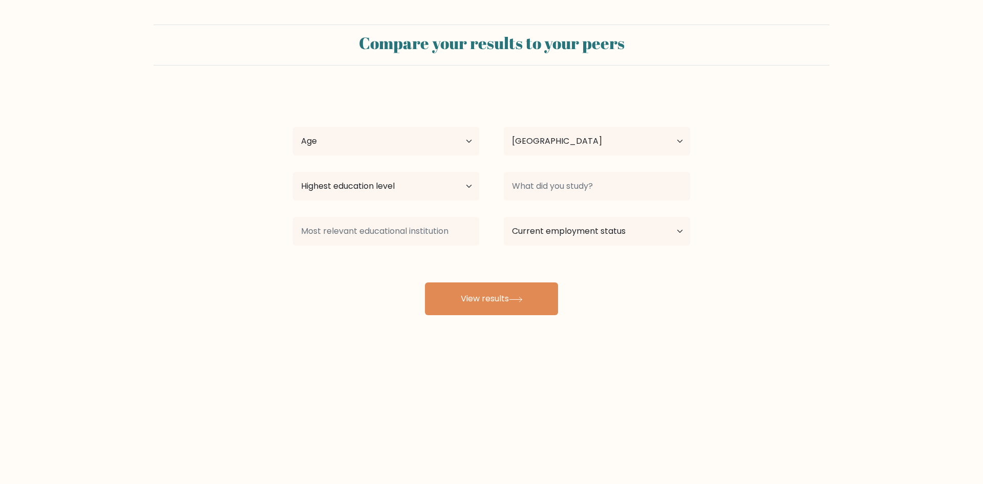
select select "LV"
click at [293, 127] on select "Age Under [DEMOGRAPHIC_DATA] [DEMOGRAPHIC_DATA] [DEMOGRAPHIC_DATA] [DEMOGRAPHIC…" at bounding box center [386, 141] width 186 height 29
select select "35_44"
click option "[DEMOGRAPHIC_DATA]" at bounding box center [0, 0] width 0 height 0
click at [293, 172] on select "Highest education level No schooling Primary Lower Secondary Upper Secondary Oc…" at bounding box center [386, 186] width 186 height 29
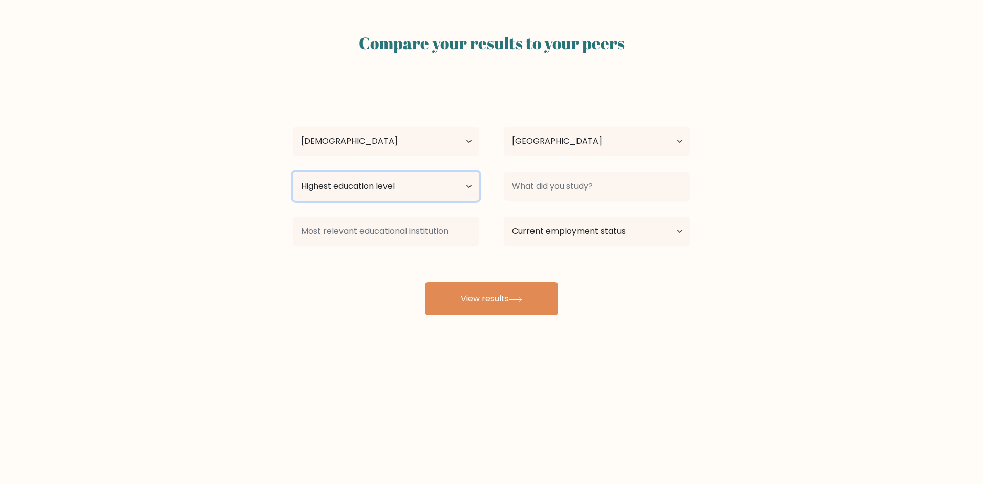
select select "occupation_specific"
click option "Occupation Specific" at bounding box center [0, 0] width 0 height 0
click at [504, 217] on select "Current employment status Employed Student Retired Other / prefer not to answer" at bounding box center [597, 231] width 186 height 29
select select "employed"
click option "Employed" at bounding box center [0, 0] width 0 height 0
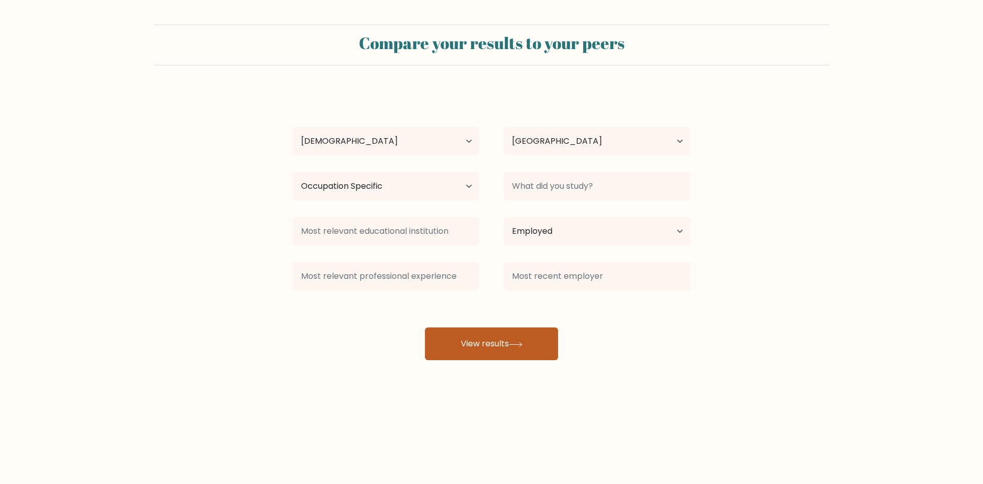
click at [505, 343] on button "View results" at bounding box center [491, 344] width 133 height 33
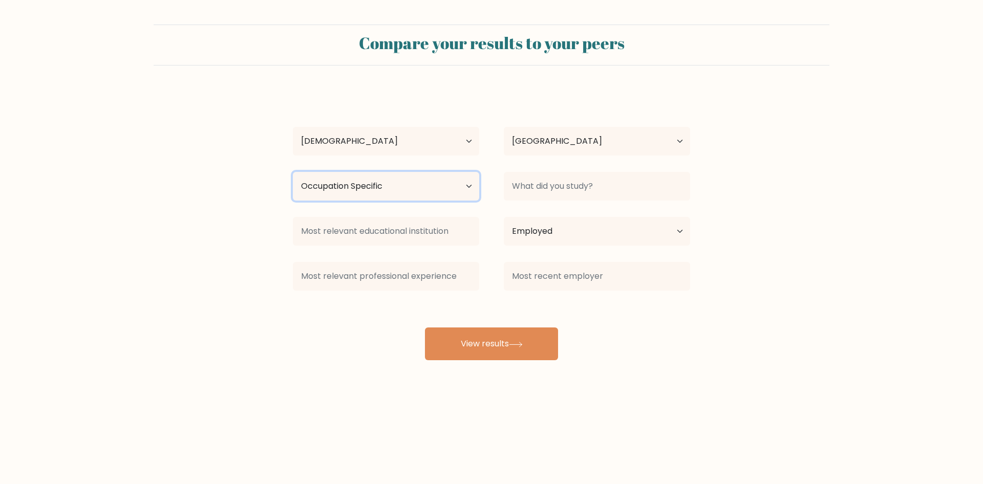
click at [293, 172] on select "Highest education level No schooling Primary Lower Secondary Upper Secondary Oc…" at bounding box center [386, 186] width 186 height 29
click option "No schooling" at bounding box center [0, 0] width 0 height 0
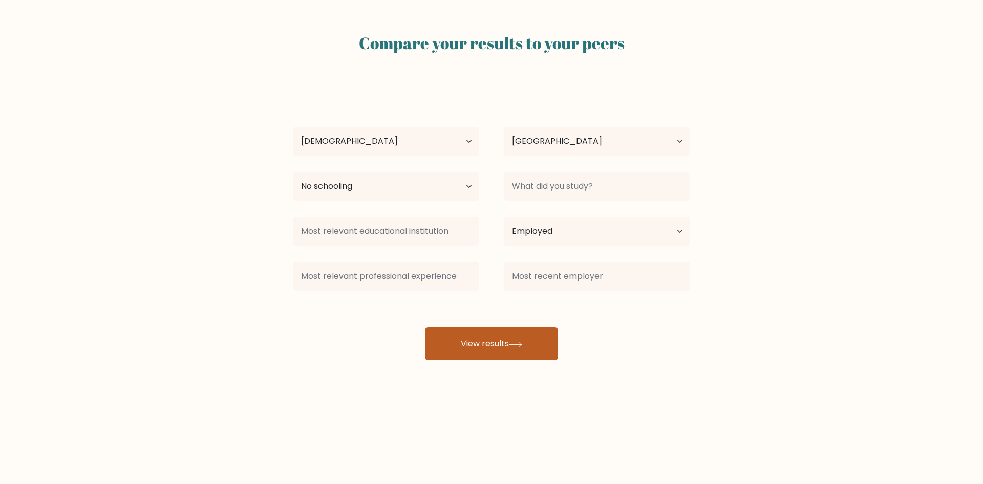
click at [523, 344] on icon at bounding box center [516, 345] width 14 height 6
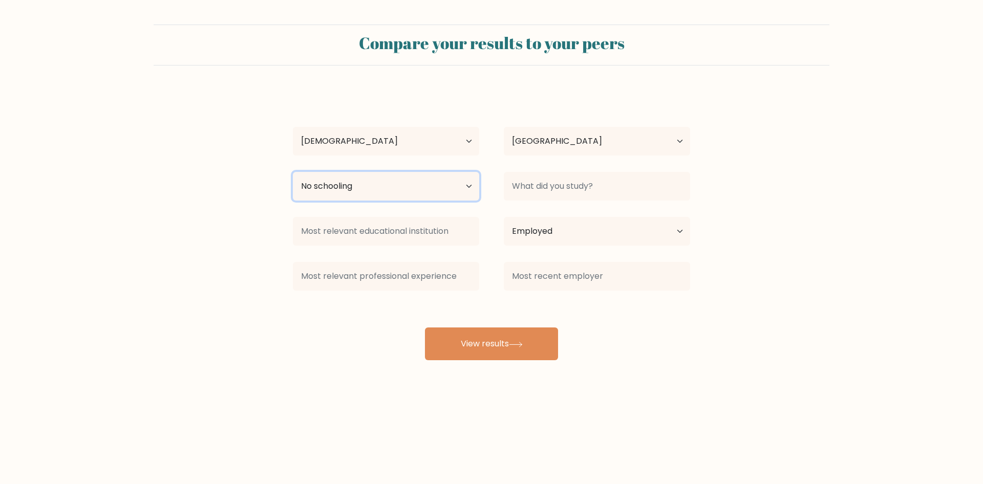
click at [293, 172] on select "Highest education level No schooling Primary Lower Secondary Upper Secondary Oc…" at bounding box center [386, 186] width 186 height 29
select select "occupation_specific"
click option "Occupation Specific" at bounding box center [0, 0] width 0 height 0
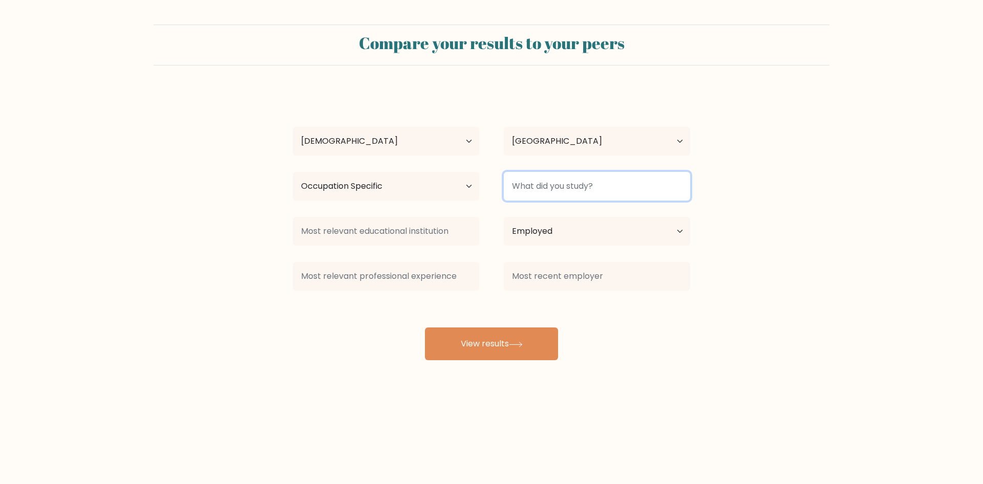
click at [536, 184] on input at bounding box center [597, 186] width 186 height 29
type input "driving"
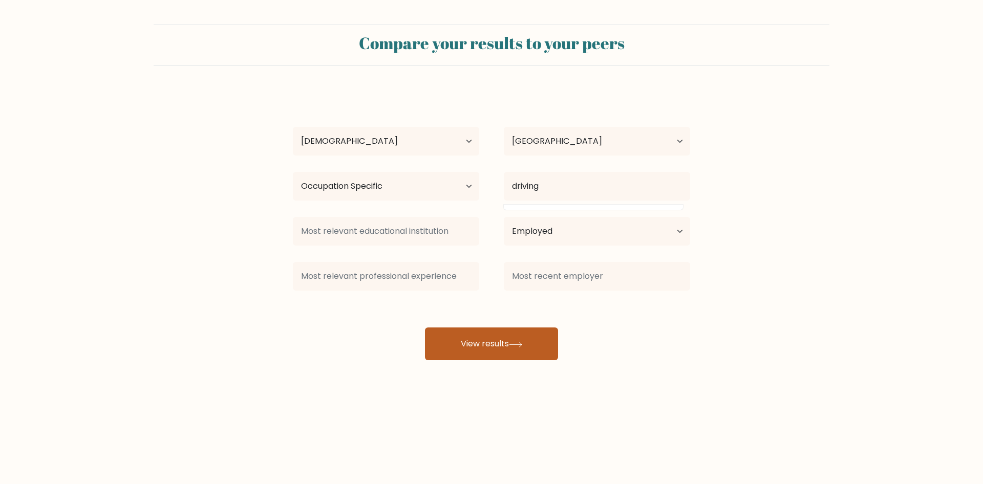
click at [519, 352] on button "View results" at bounding box center [491, 344] width 133 height 33
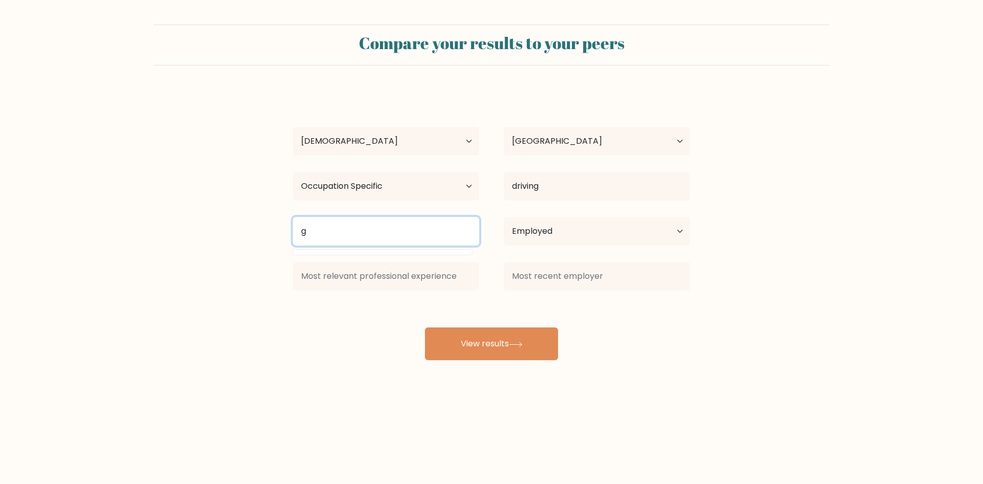
click at [408, 243] on input "g" at bounding box center [386, 231] width 186 height 29
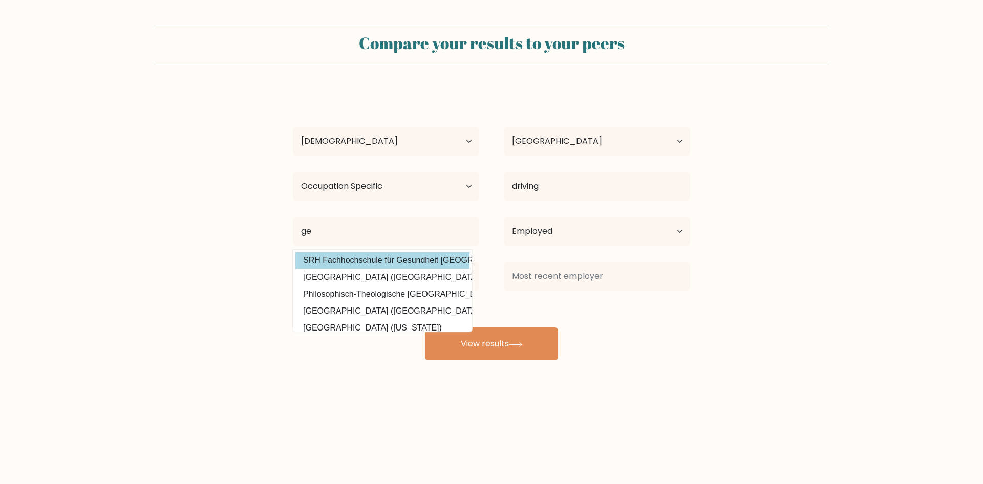
click at [375, 261] on option "SRH Fachhochschule für Gesundheit Gera (Germany)" at bounding box center [382, 260] width 174 height 16
type input "SRH Fachhochschule für Gesundheit [PERSON_NAME]"
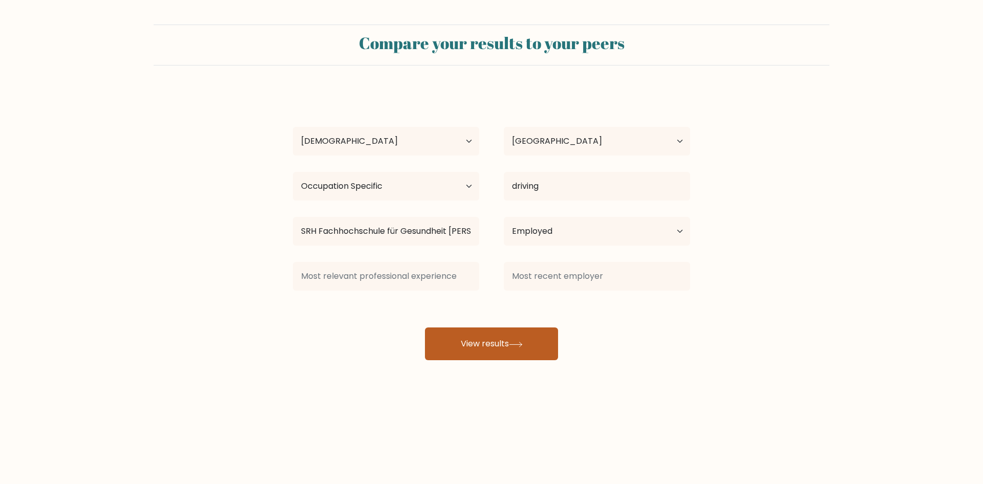
click at [482, 342] on button "View results" at bounding box center [491, 344] width 133 height 33
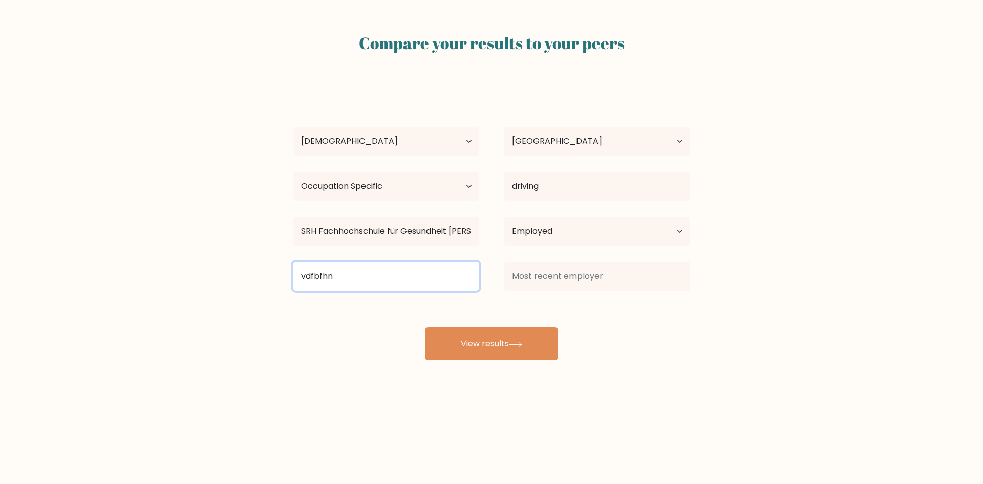
type input "vdfbfhn"
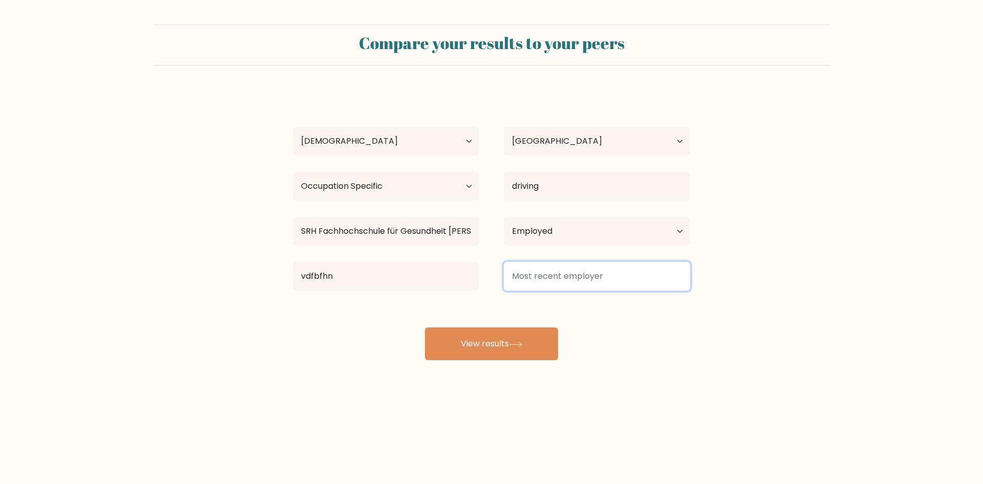
click at [542, 282] on input at bounding box center [597, 276] width 186 height 29
type input "gjhgjmj"
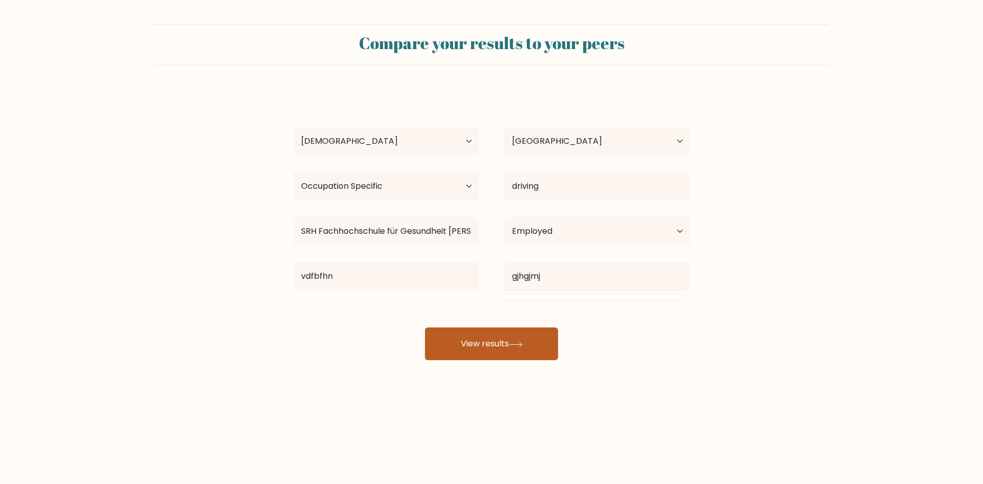
click at [493, 343] on button "View results" at bounding box center [491, 344] width 133 height 33
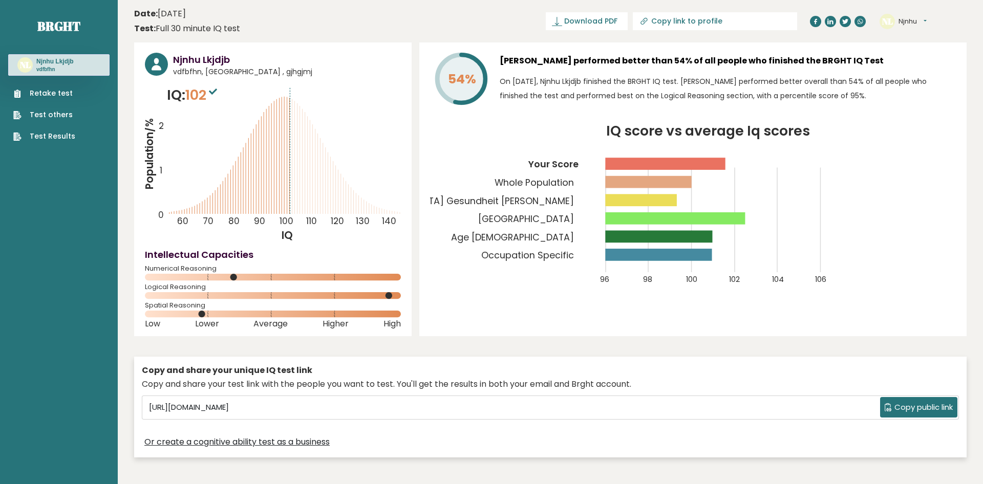
scroll to position [209, 0]
